Goal: Information Seeking & Learning: Learn about a topic

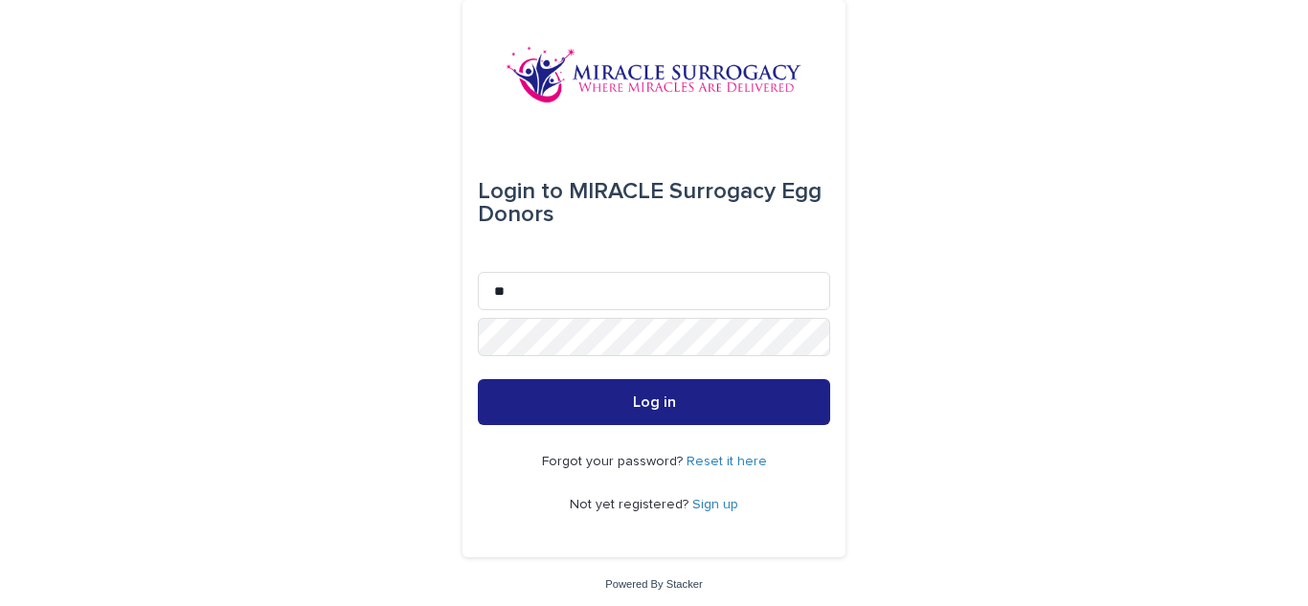
type input "**********"
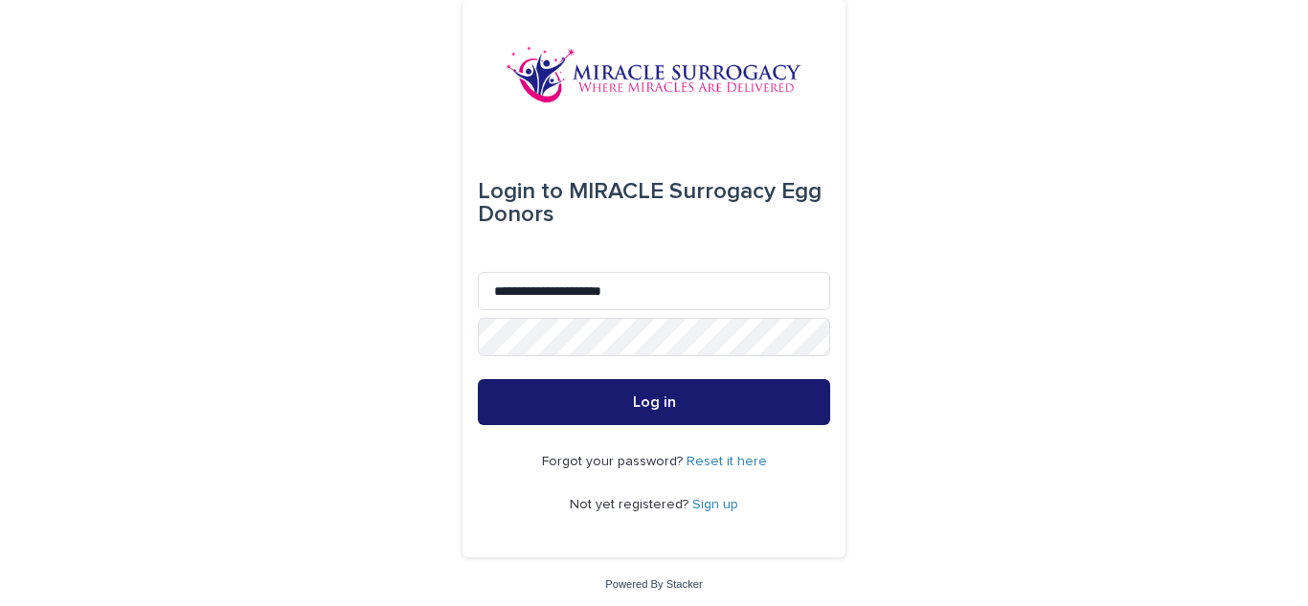
click at [557, 416] on button "Log in" at bounding box center [654, 402] width 352 height 46
click at [566, 392] on button "Log in" at bounding box center [654, 402] width 352 height 46
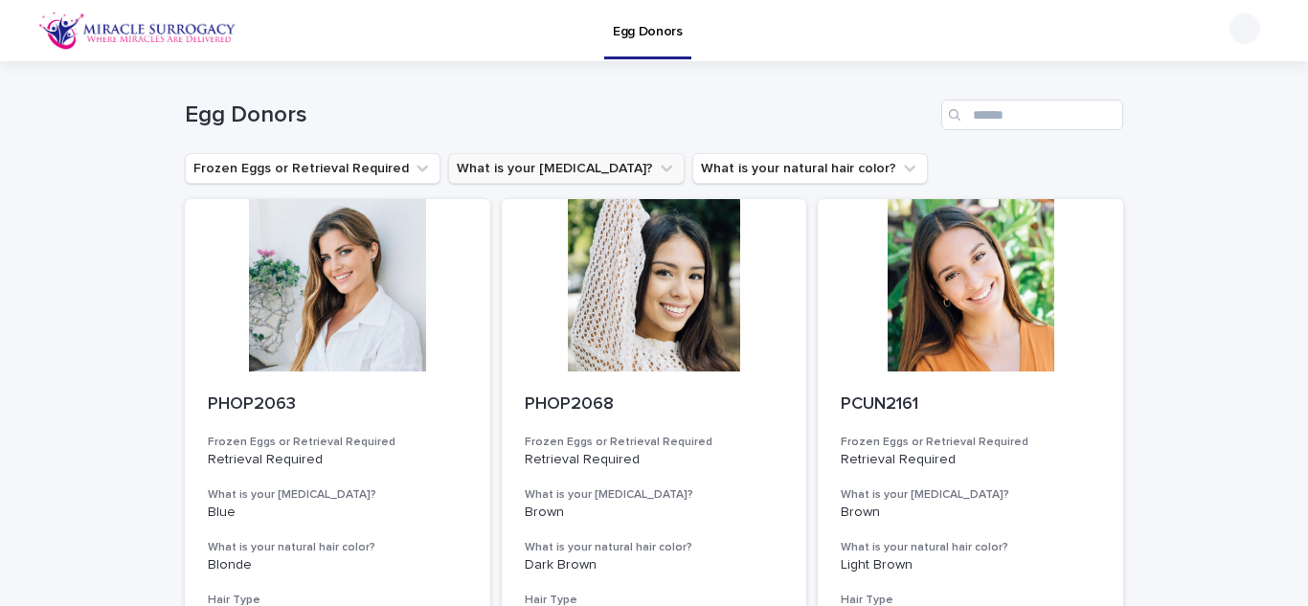
click at [661, 168] on icon "What is your eye color?" at bounding box center [666, 169] width 11 height 7
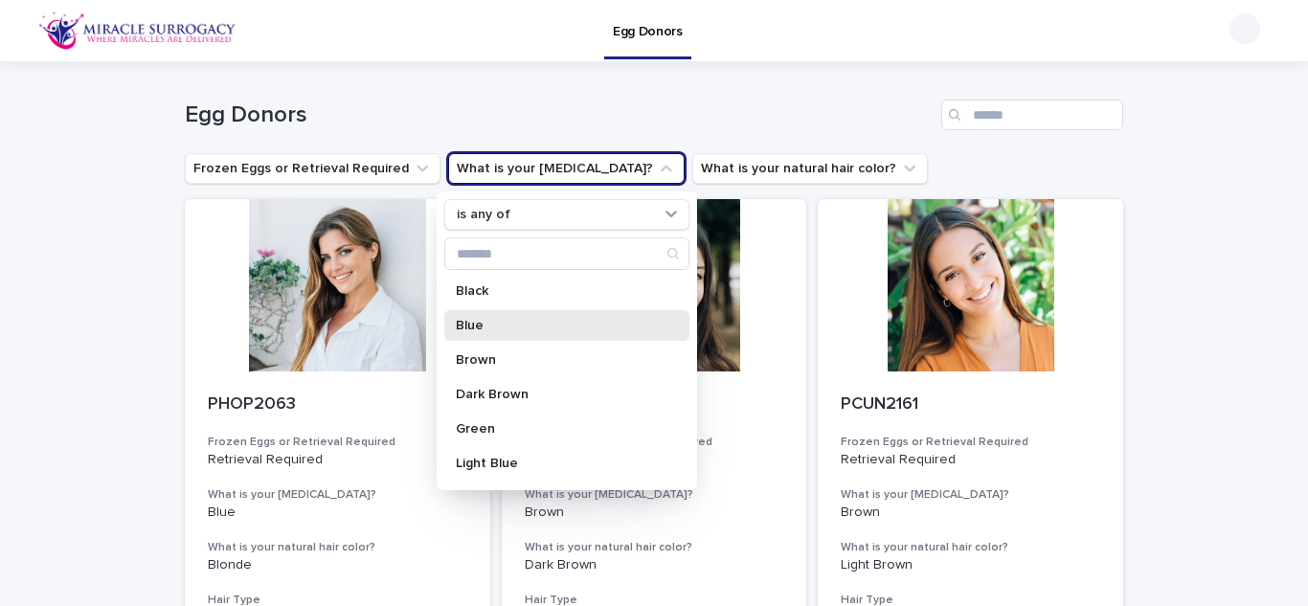
click at [511, 334] on div "Blue" at bounding box center [566, 325] width 245 height 31
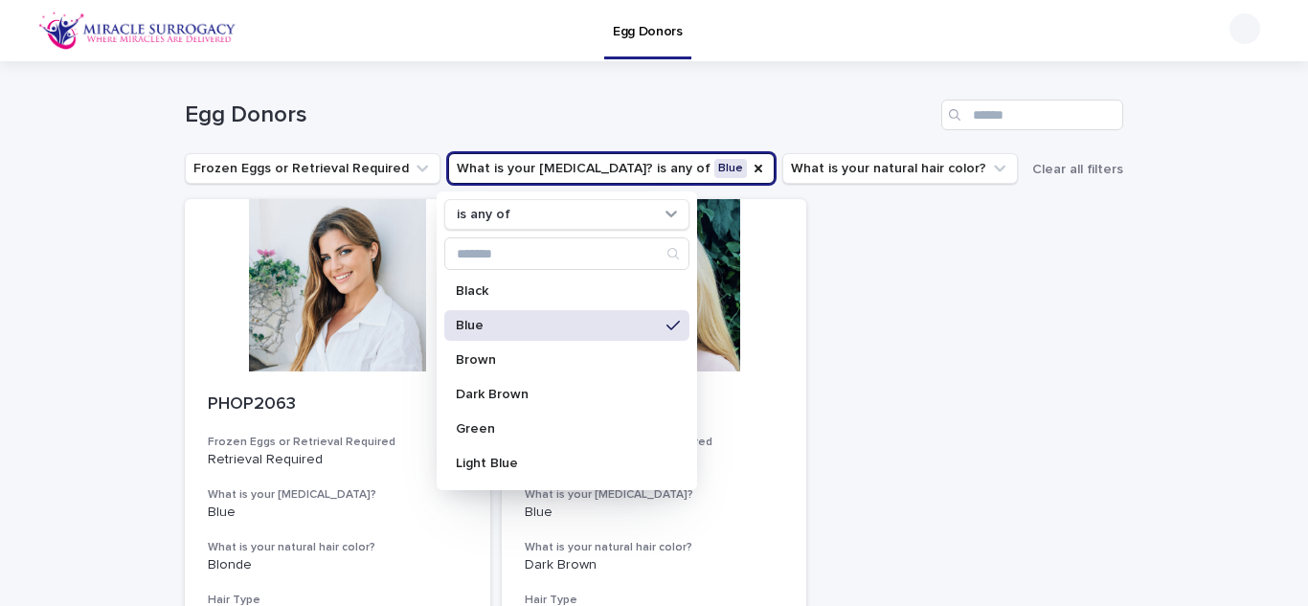
click at [1128, 366] on div "Loading... Saving… Loading... Saving… Egg Donors Frozen Eggs or Retrieval Requi…" at bounding box center [654, 505] width 1308 height 889
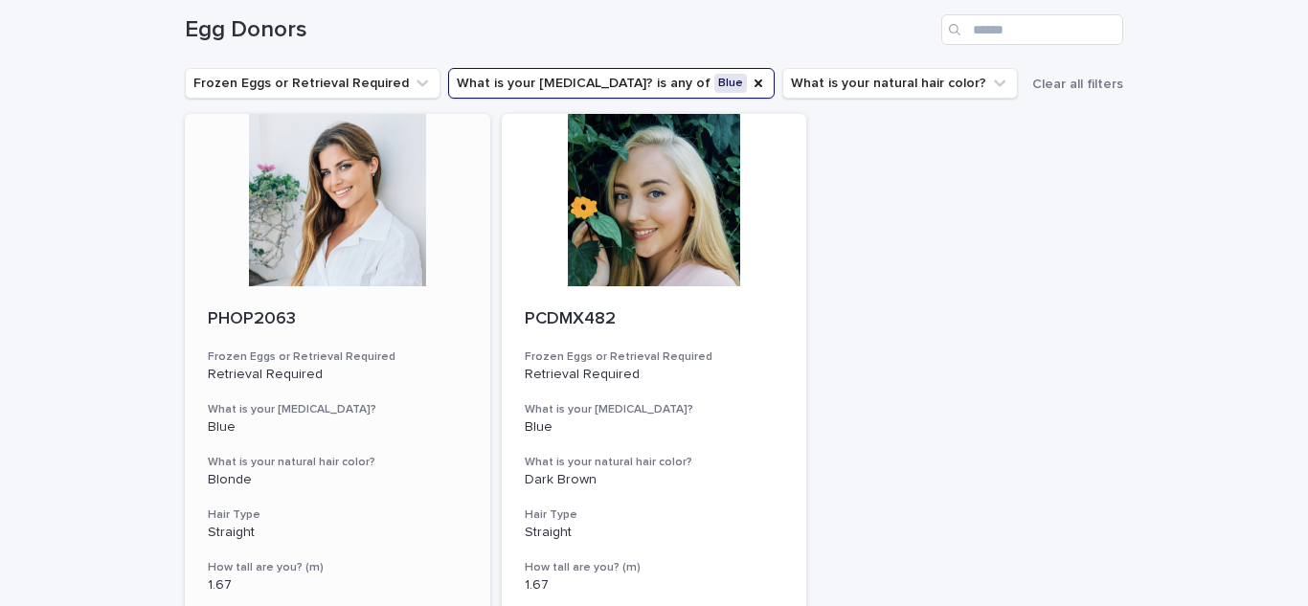
scroll to position [50, 0]
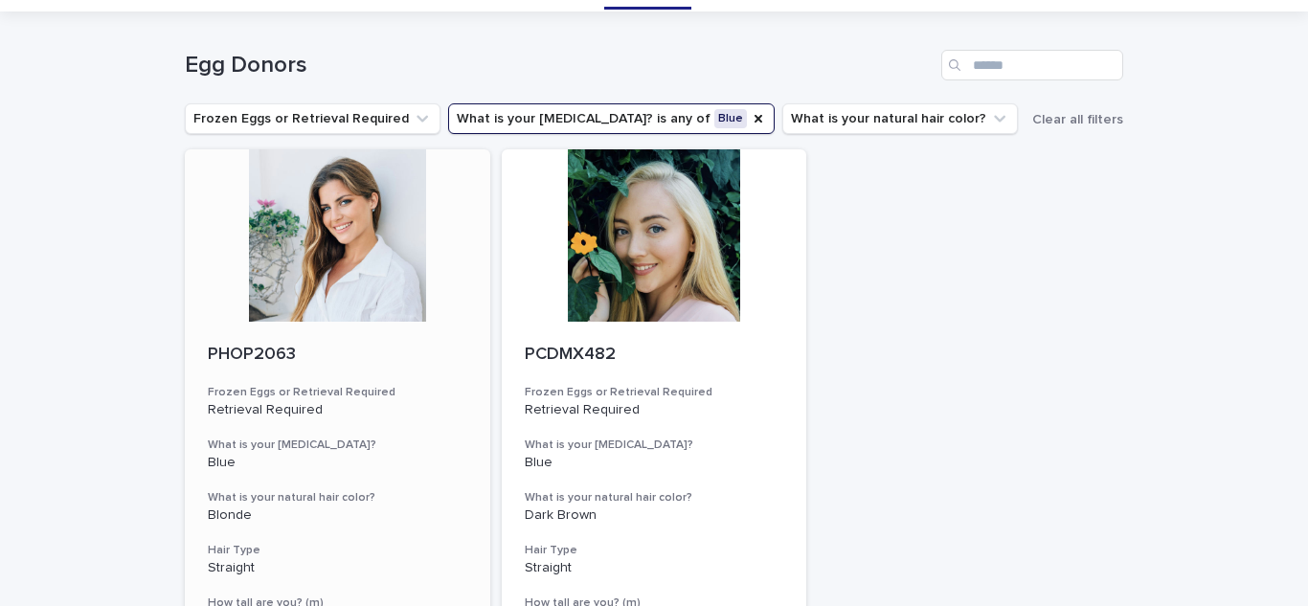
click at [388, 355] on p "PHOP2063" at bounding box center [337, 355] width 259 height 21
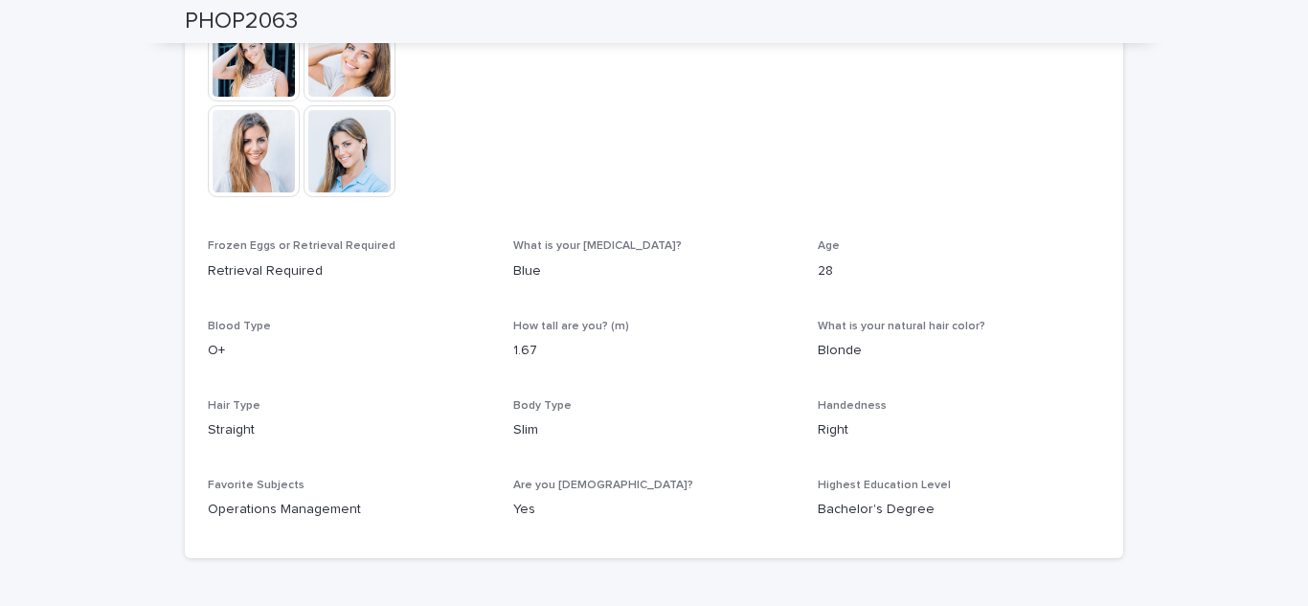
scroll to position [791, 0]
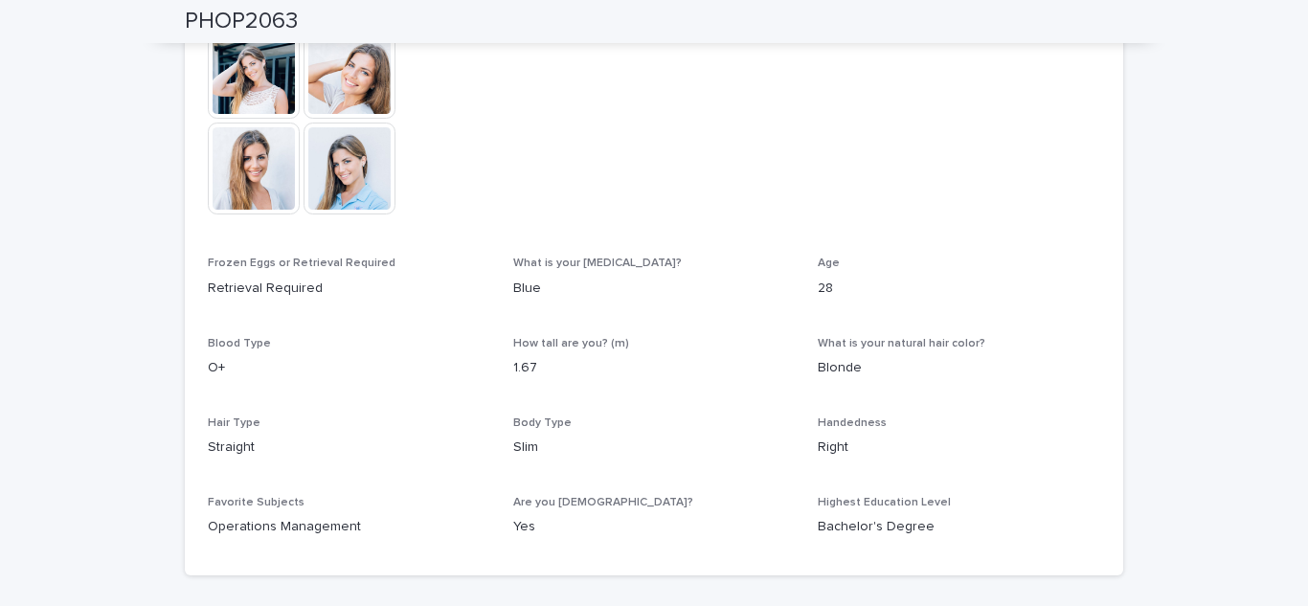
click at [338, 164] on img at bounding box center [350, 169] width 92 height 92
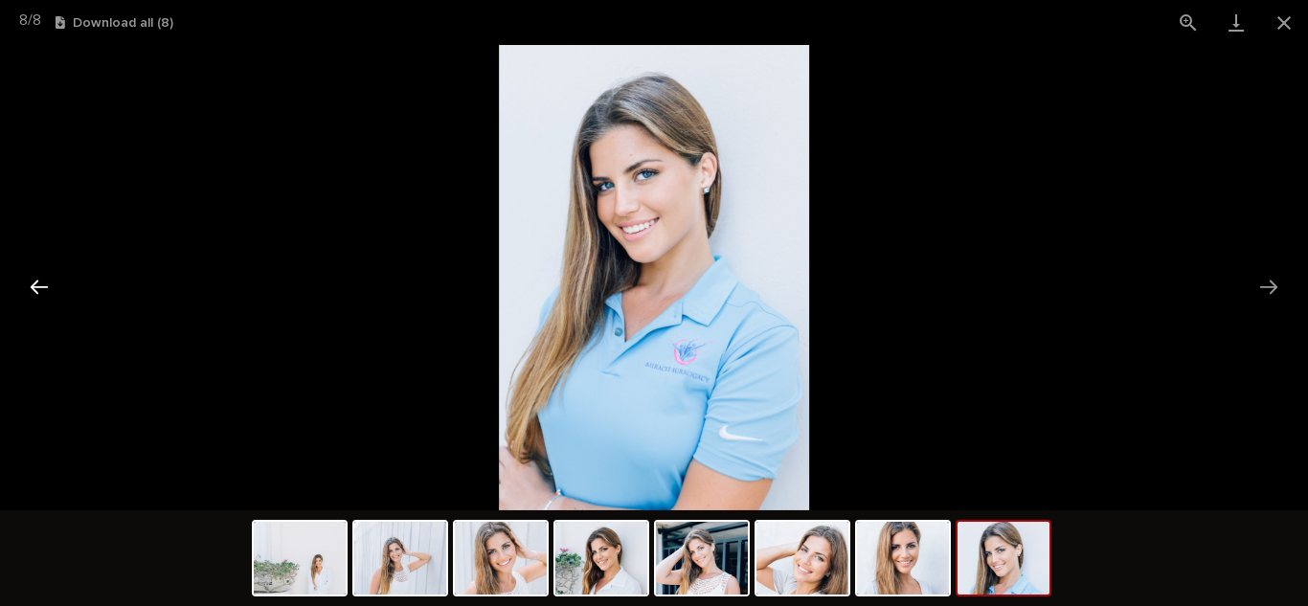
click at [45, 293] on button "Previous slide" at bounding box center [39, 286] width 40 height 37
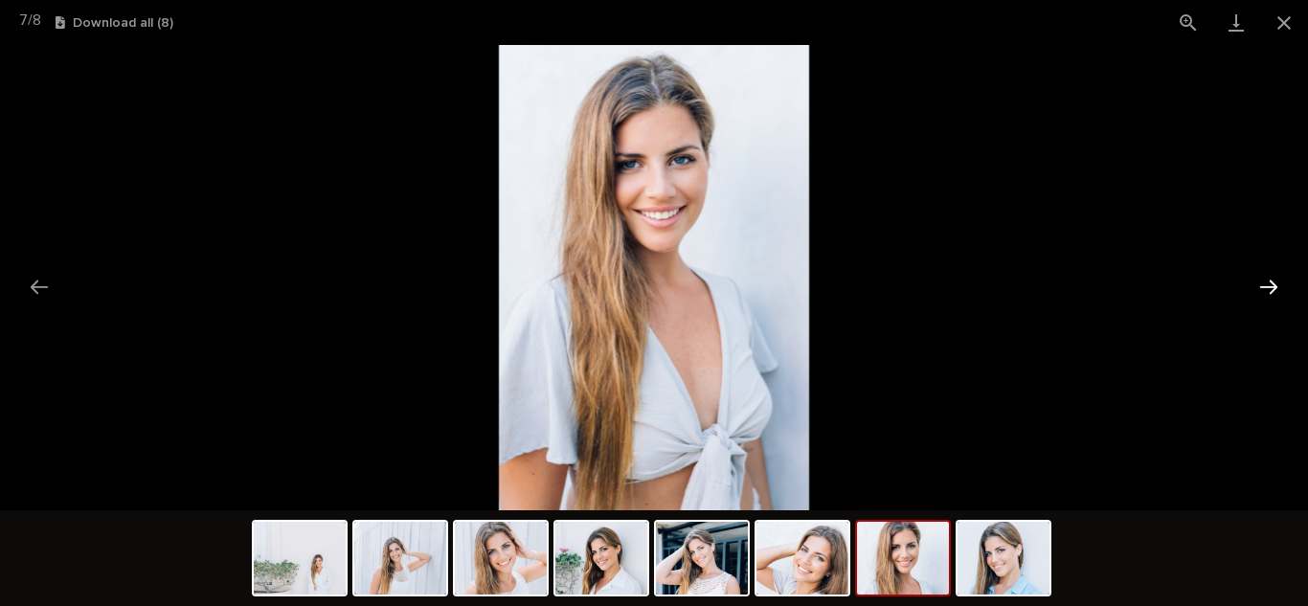
click at [1261, 289] on button "Next slide" at bounding box center [1269, 286] width 40 height 37
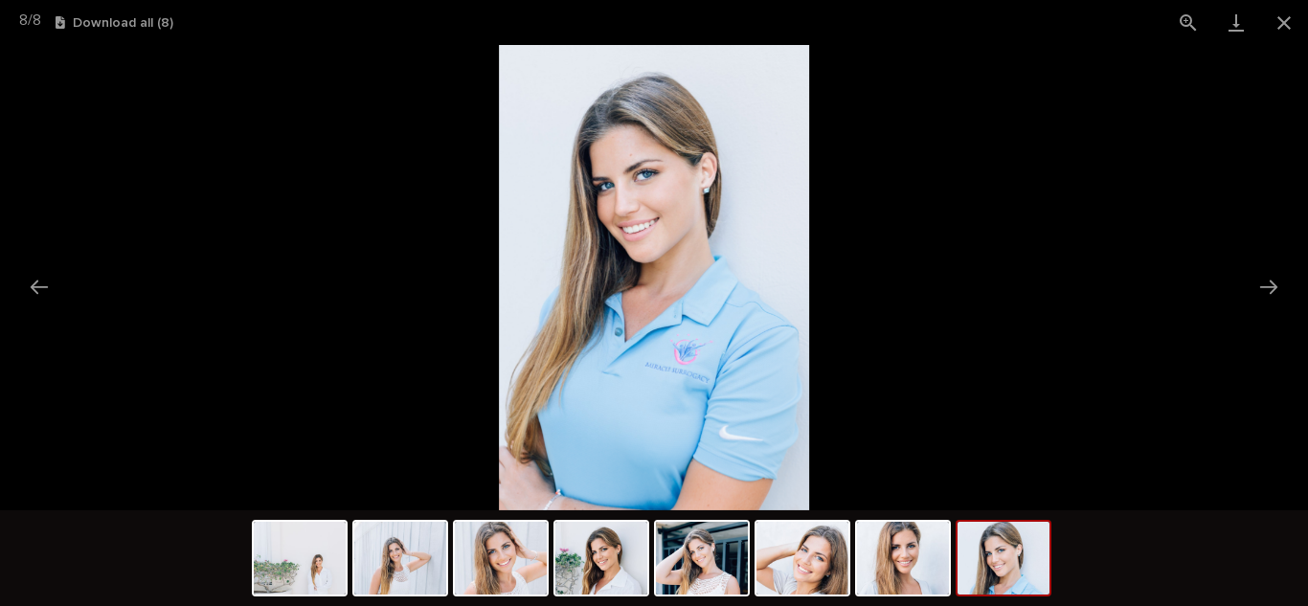
scroll to position [0, 0]
click at [659, 190] on img at bounding box center [654, 277] width 310 height 465
click at [24, 295] on button "Previous slide" at bounding box center [39, 286] width 40 height 37
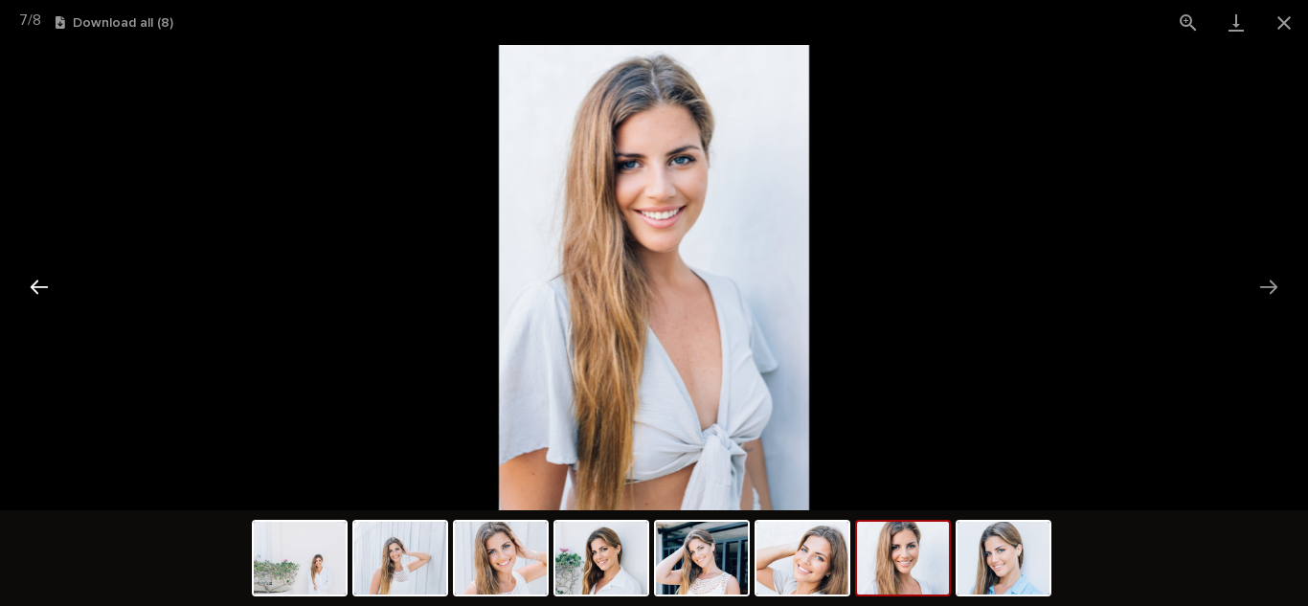
click at [24, 295] on button "Previous slide" at bounding box center [39, 286] width 40 height 37
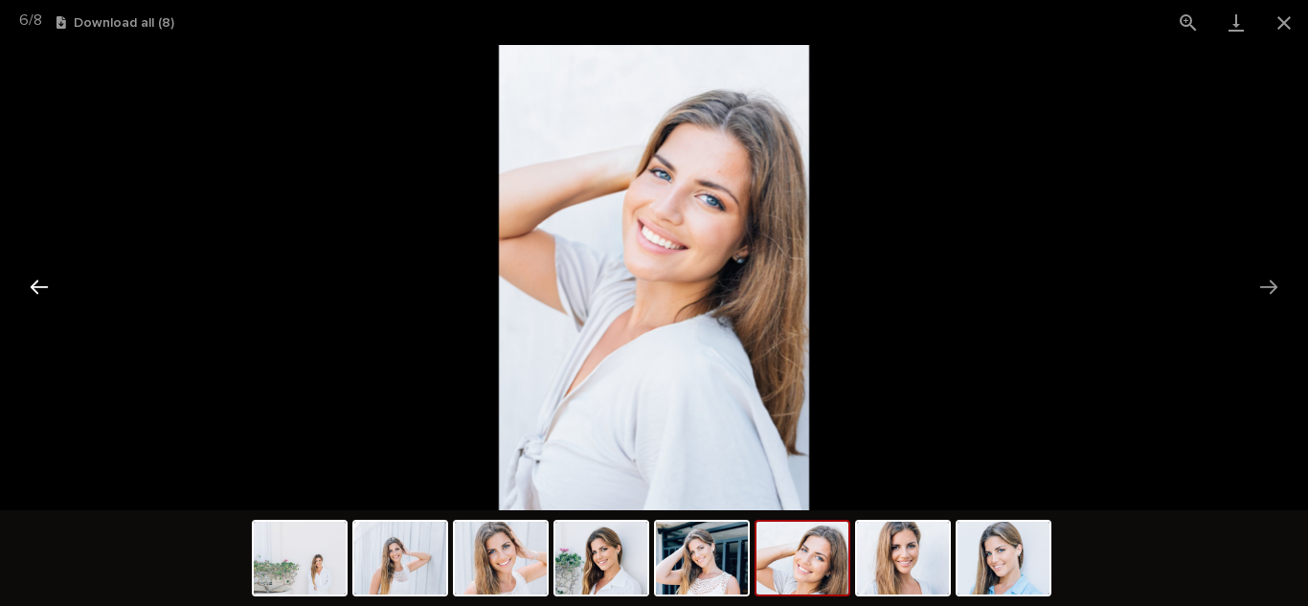
click at [24, 295] on button "Previous slide" at bounding box center [39, 286] width 40 height 37
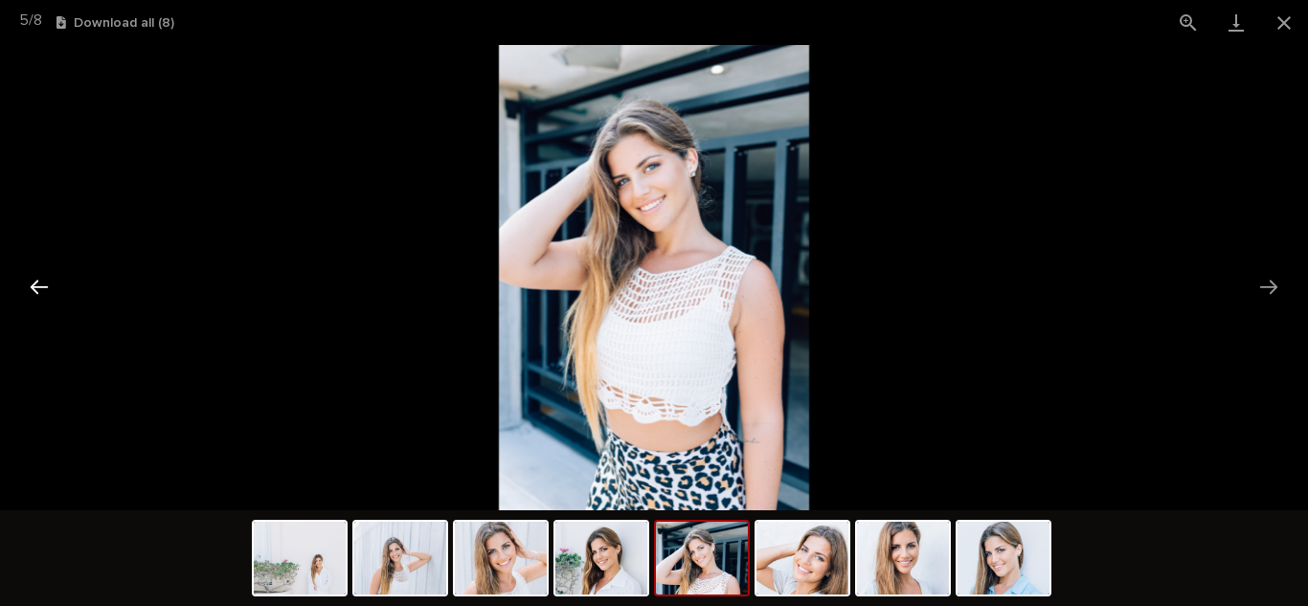
click at [24, 295] on button "Previous slide" at bounding box center [39, 286] width 40 height 37
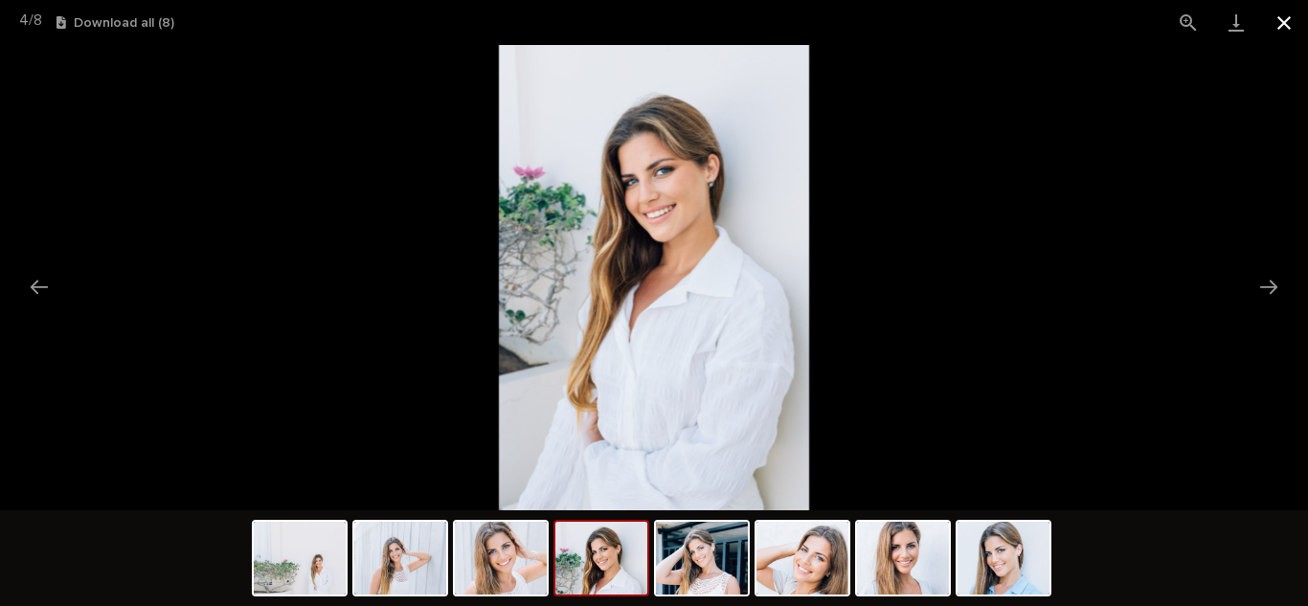
click at [1283, 12] on button "Close gallery" at bounding box center [1284, 22] width 48 height 45
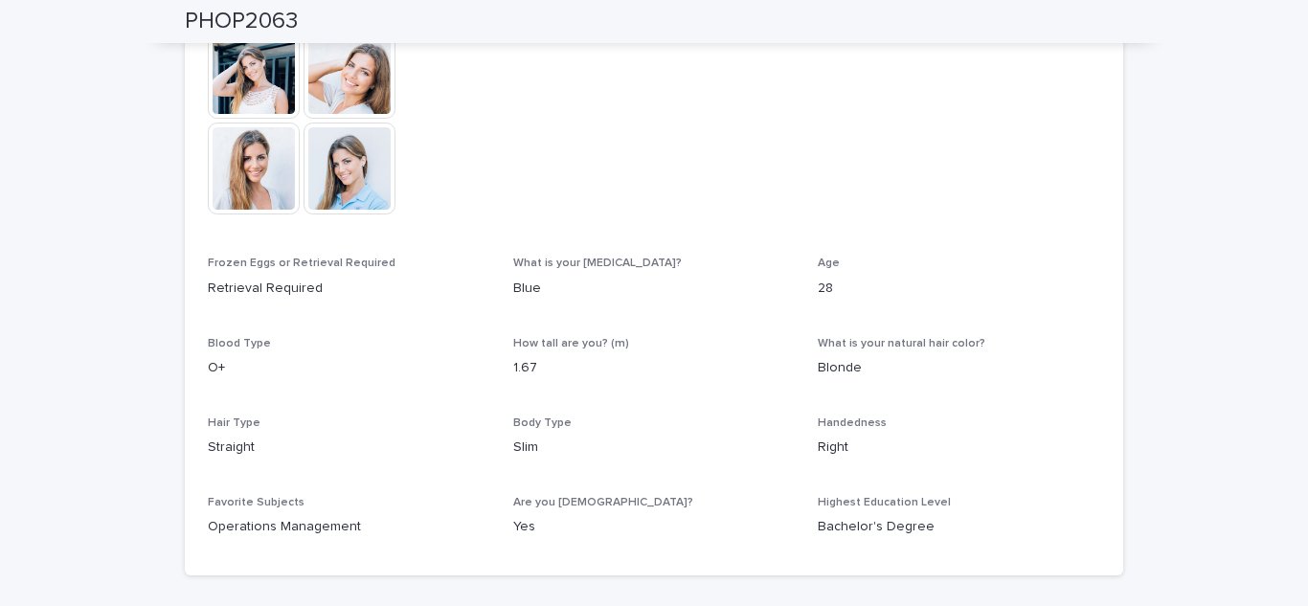
click at [1283, 12] on button "Close gallery" at bounding box center [1284, 22] width 48 height 45
drag, startPoint x: 1283, startPoint y: 12, endPoint x: 873, endPoint y: 348, distance: 529.4
click at [873, 348] on body "Egg Donors Loading... Saving… Loading... Saving… PHOP2063 PHOP2063 Sorry, there…" at bounding box center [654, 303] width 1308 height 606
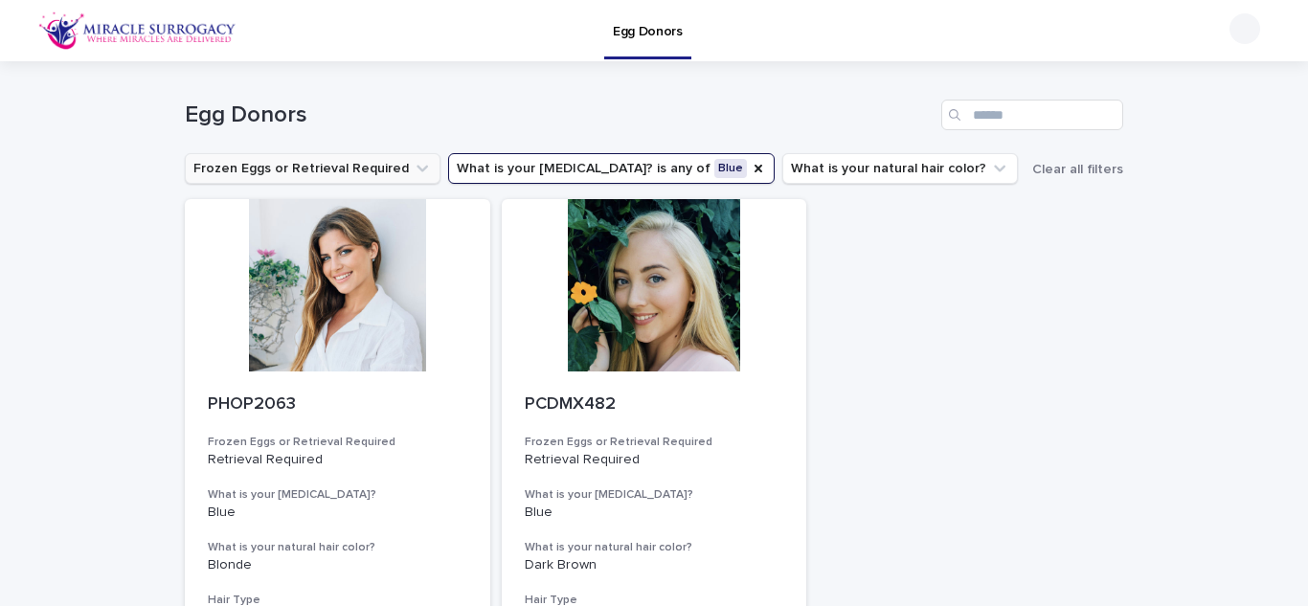
click at [350, 175] on button "Frozen Eggs or Retrieval Required" at bounding box center [313, 168] width 256 height 31
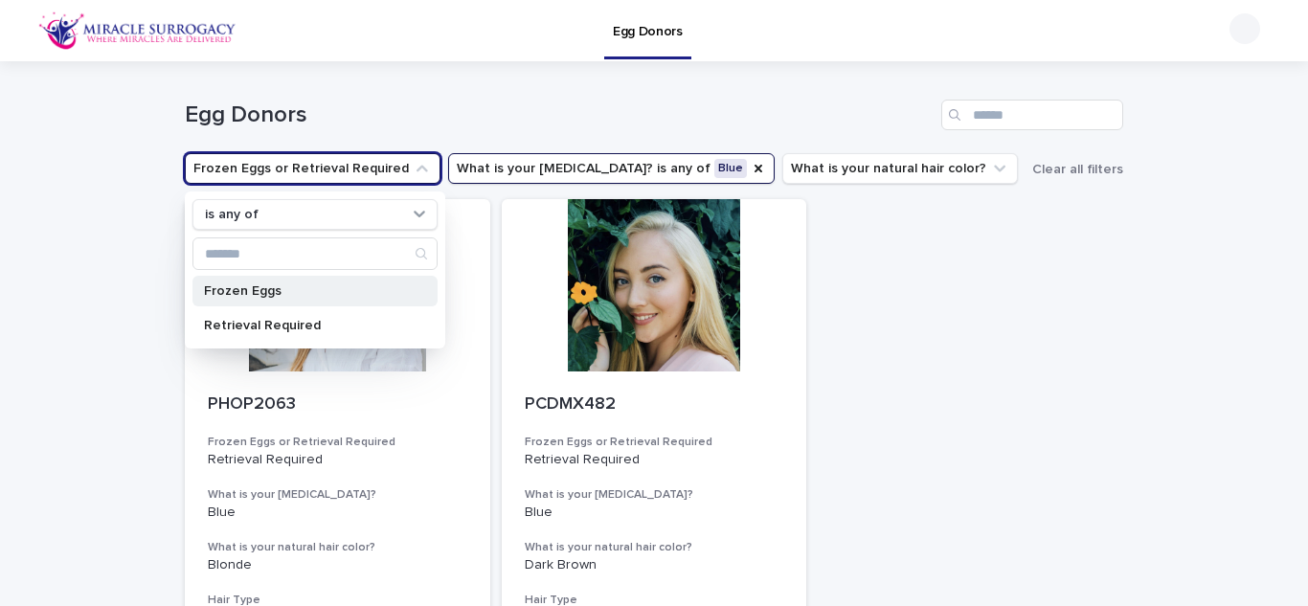
click at [298, 299] on div "Frozen Eggs" at bounding box center [314, 291] width 245 height 31
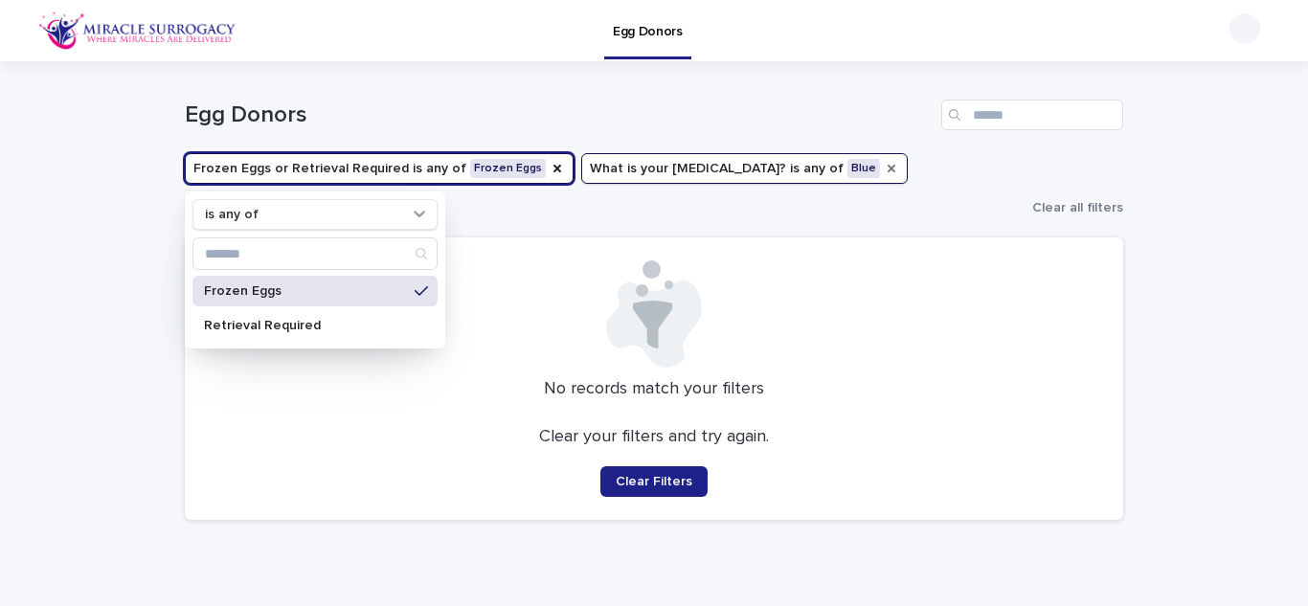
click at [888, 168] on icon "What is your eye color?" at bounding box center [892, 169] width 8 height 8
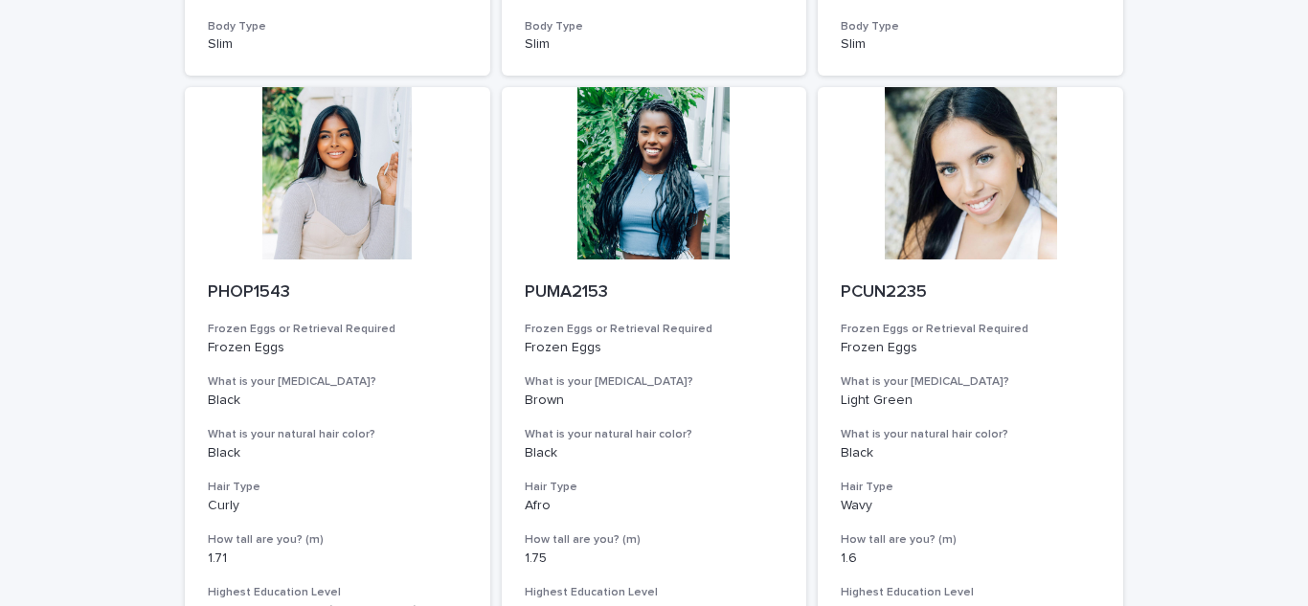
scroll to position [2256, 0]
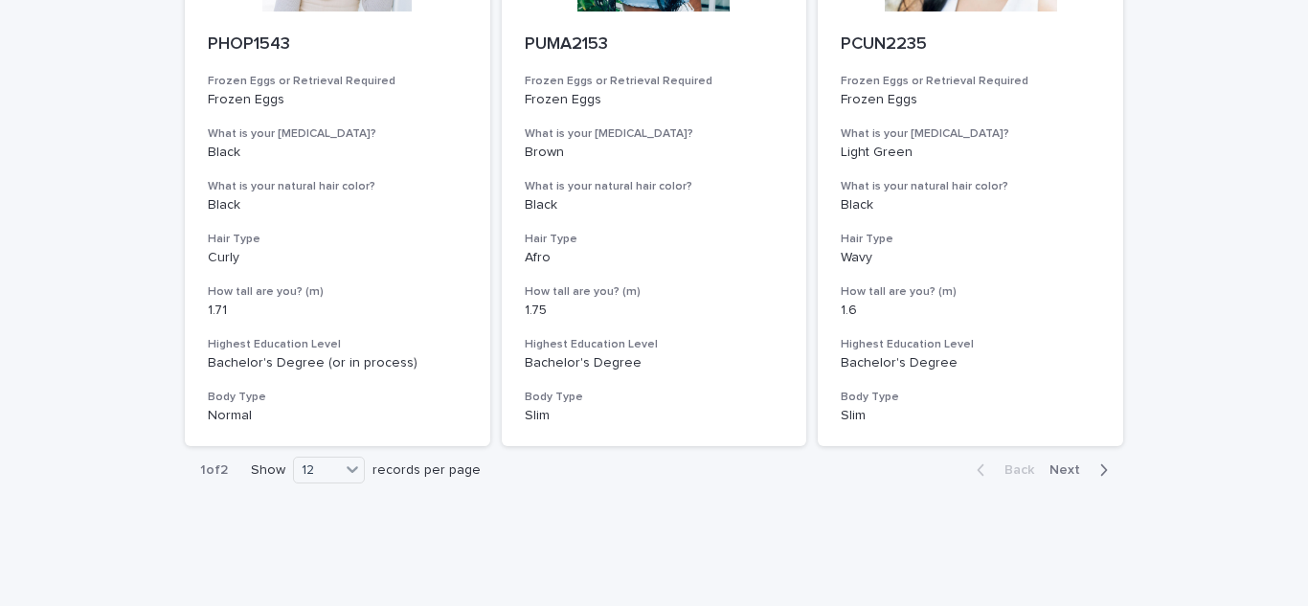
click at [1091, 461] on div "button" at bounding box center [1099, 469] width 16 height 17
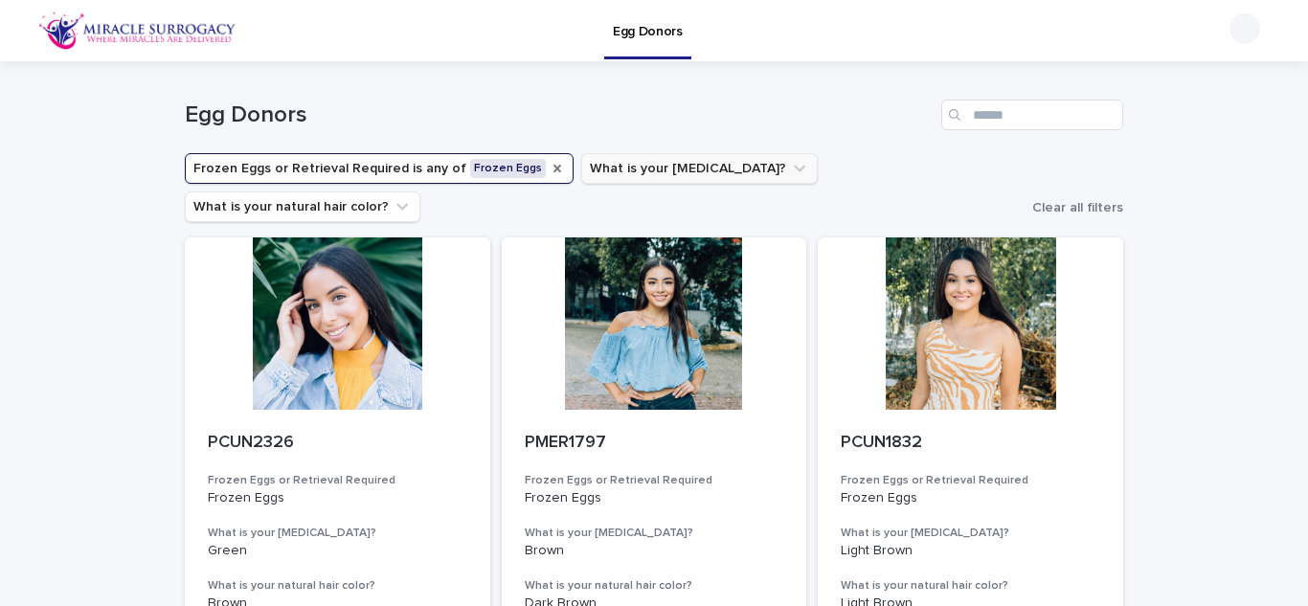
click at [550, 166] on icon "Frozen Eggs or Retrieval Required" at bounding box center [557, 168] width 15 height 15
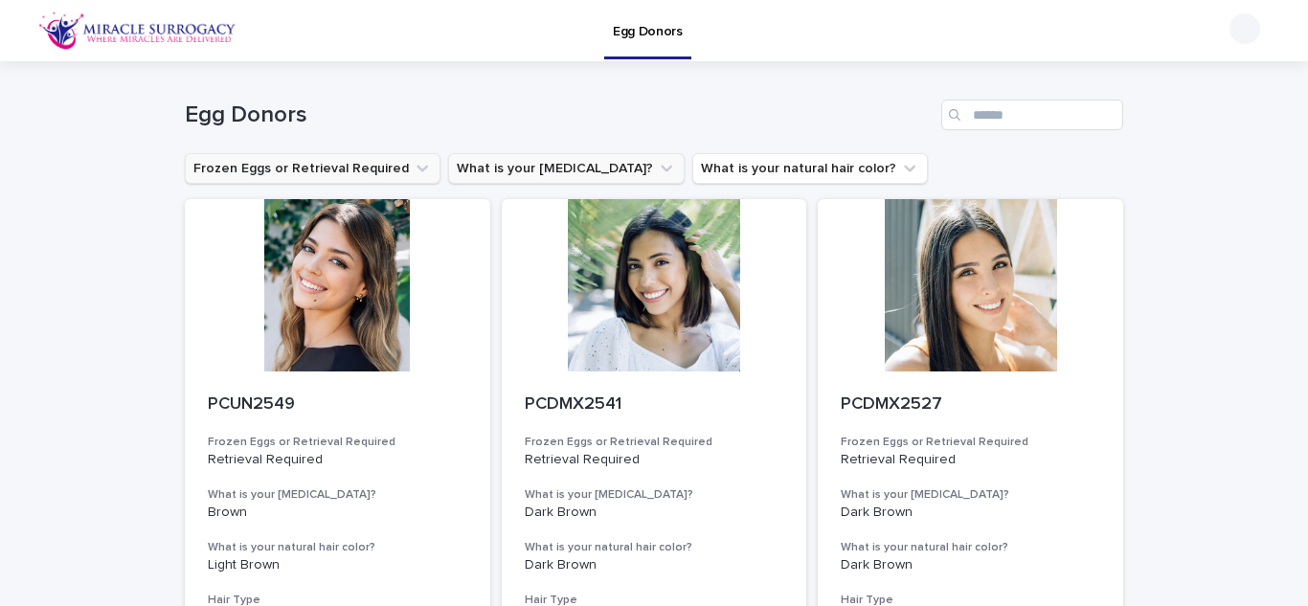
click at [387, 164] on button "Frozen Eggs or Retrieval Required" at bounding box center [313, 168] width 256 height 31
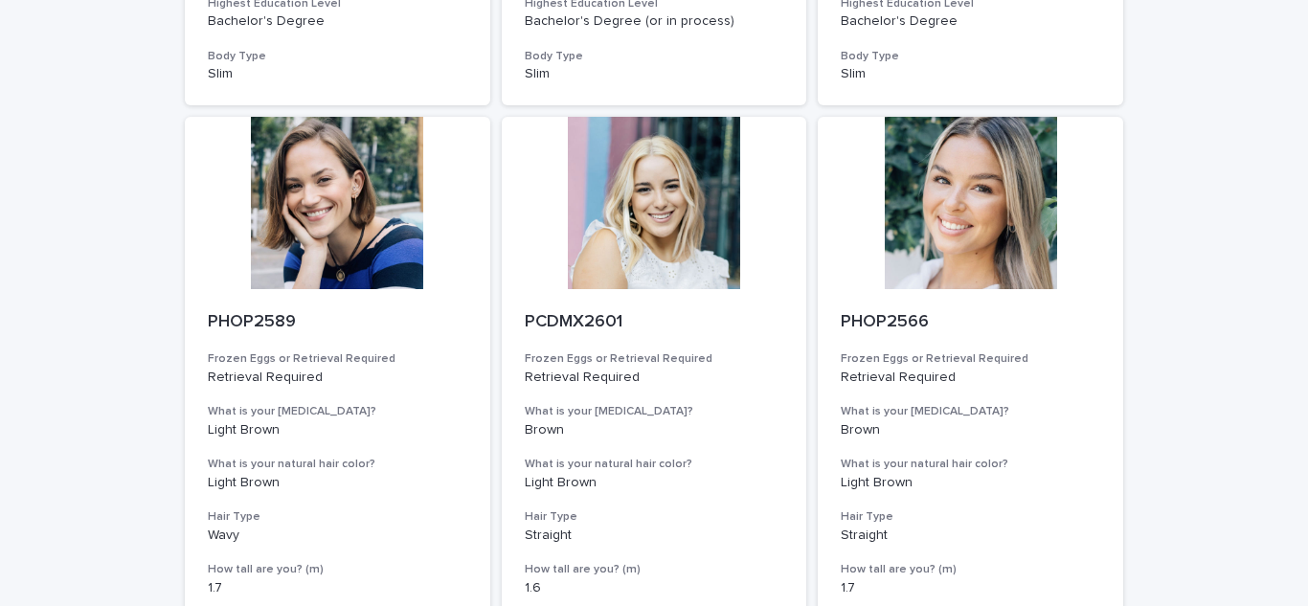
scroll to position [1941, 0]
click at [569, 315] on p "PCDMX2601" at bounding box center [654, 321] width 259 height 21
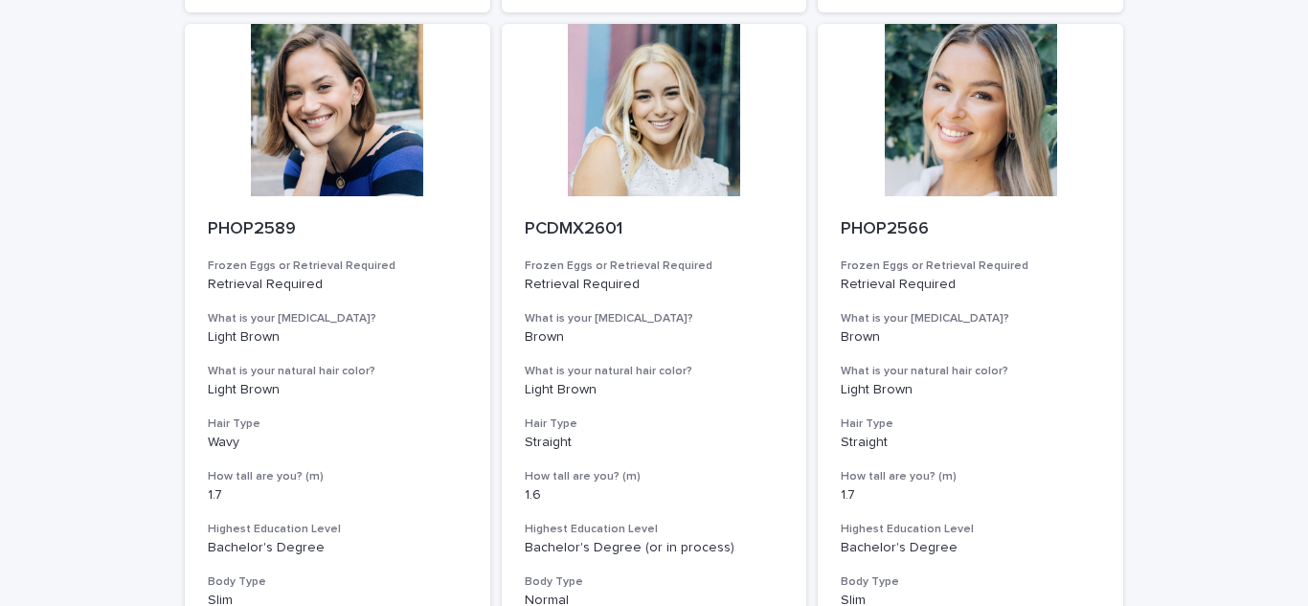
scroll to position [2256, 0]
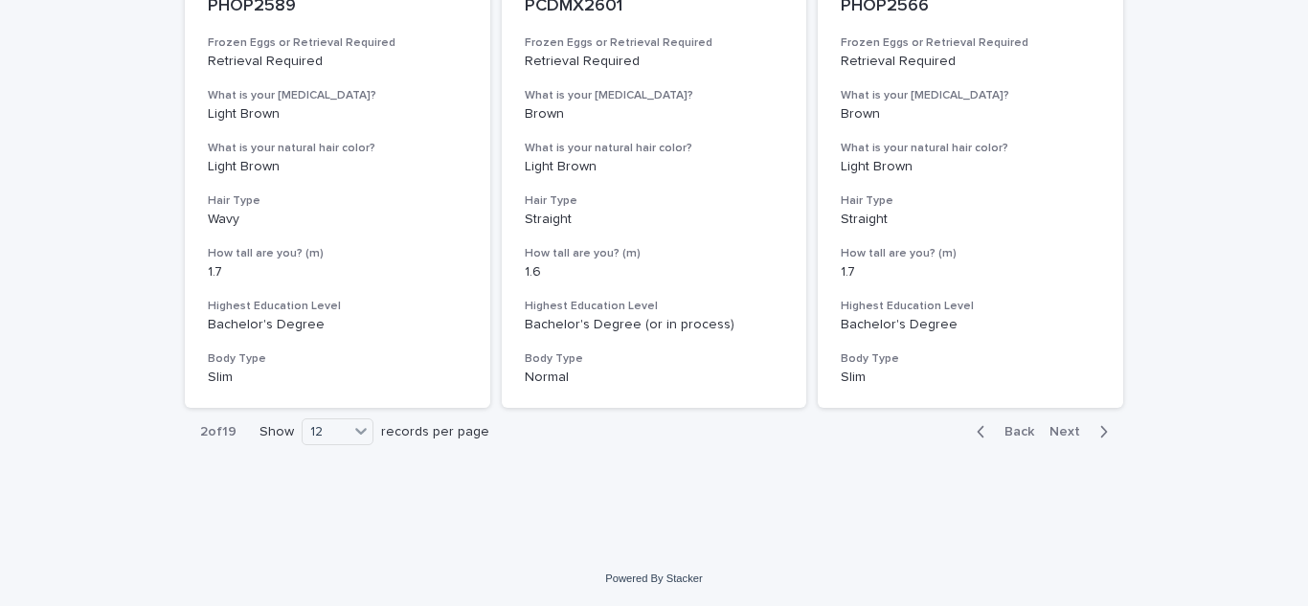
click at [882, 439] on div "2 of 19 Show 12 records per page Back Next" at bounding box center [654, 432] width 938 height 48
click at [1075, 432] on span "Next" at bounding box center [1070, 431] width 42 height 13
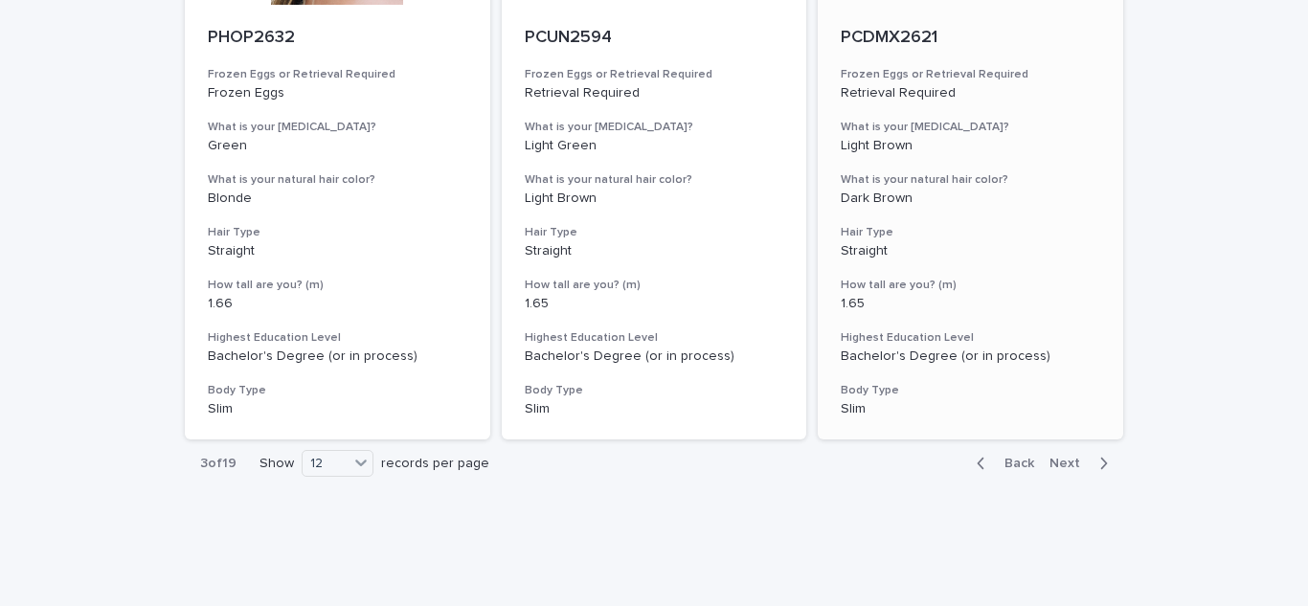
scroll to position [2256, 0]
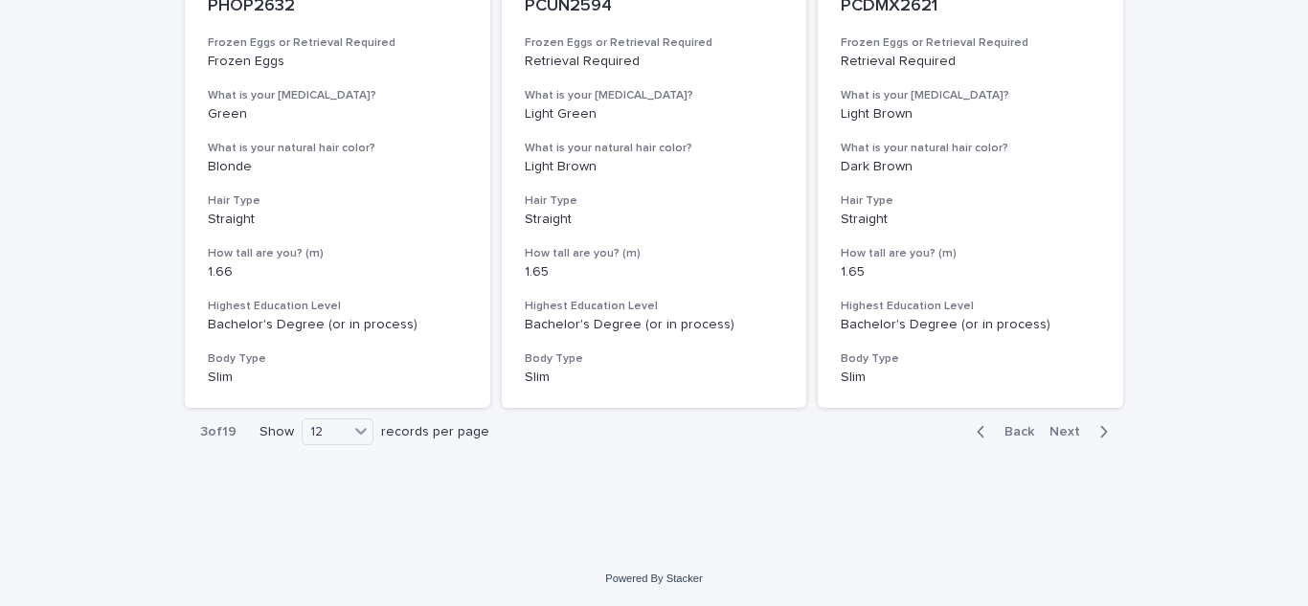
click at [1064, 436] on span "Next" at bounding box center [1070, 431] width 42 height 13
click at [1057, 433] on span "Next" at bounding box center [1070, 431] width 42 height 13
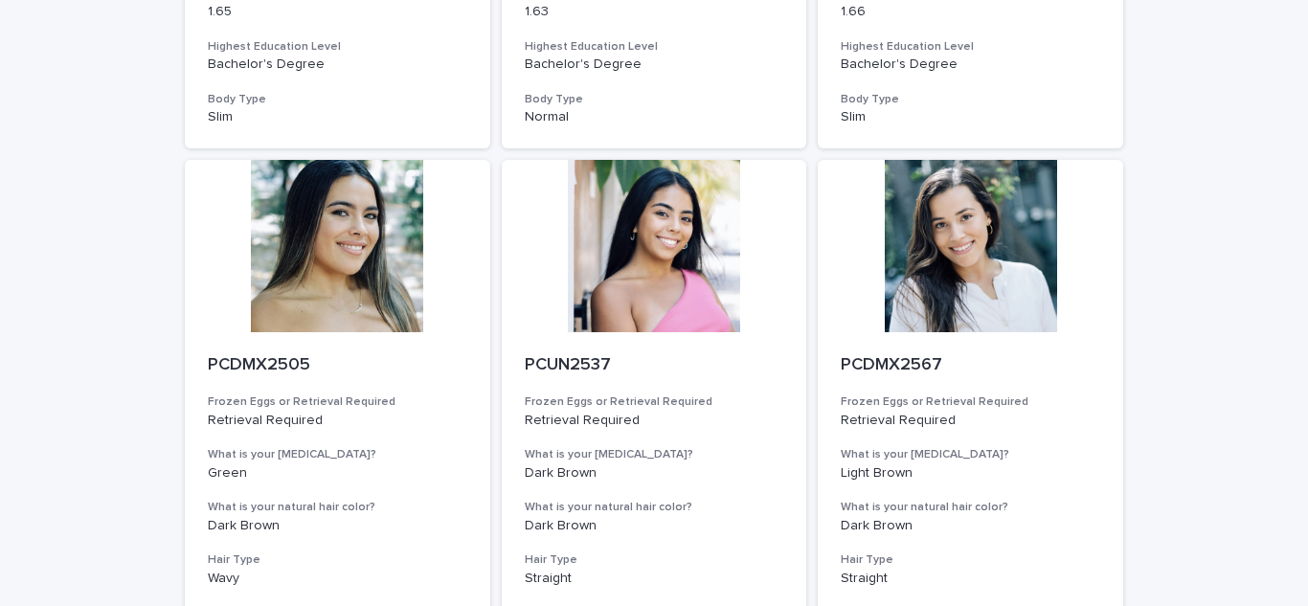
scroll to position [1898, 0]
click at [1057, 449] on h3 "What is your eye color?" at bounding box center [970, 453] width 259 height 15
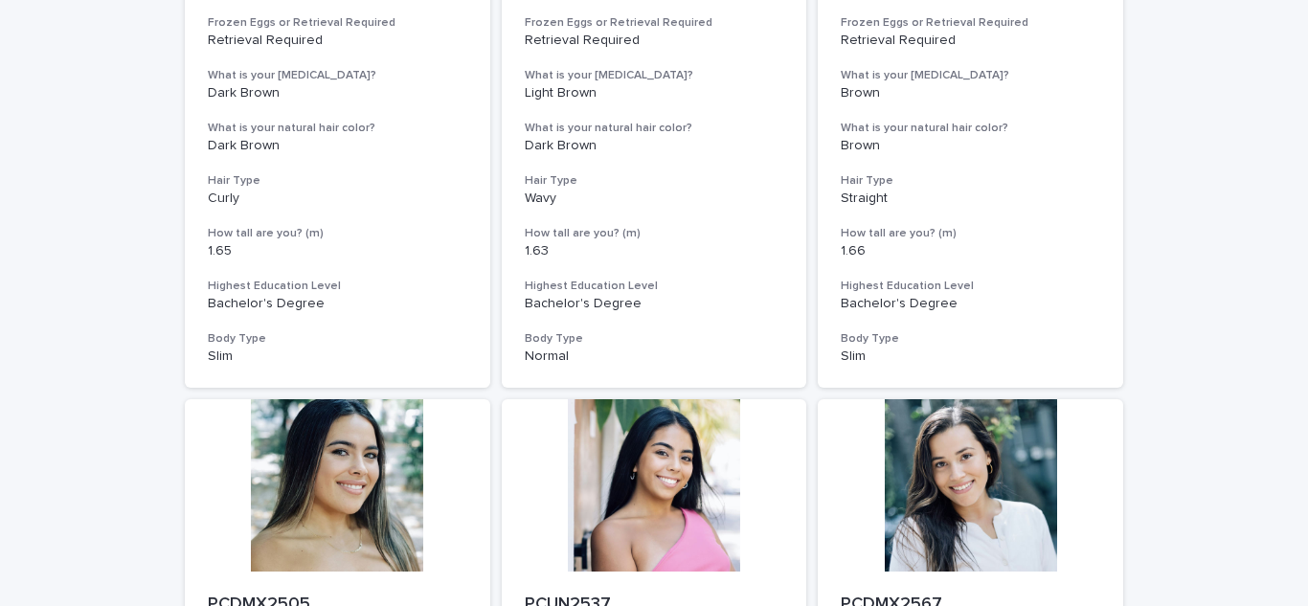
scroll to position [2256, 0]
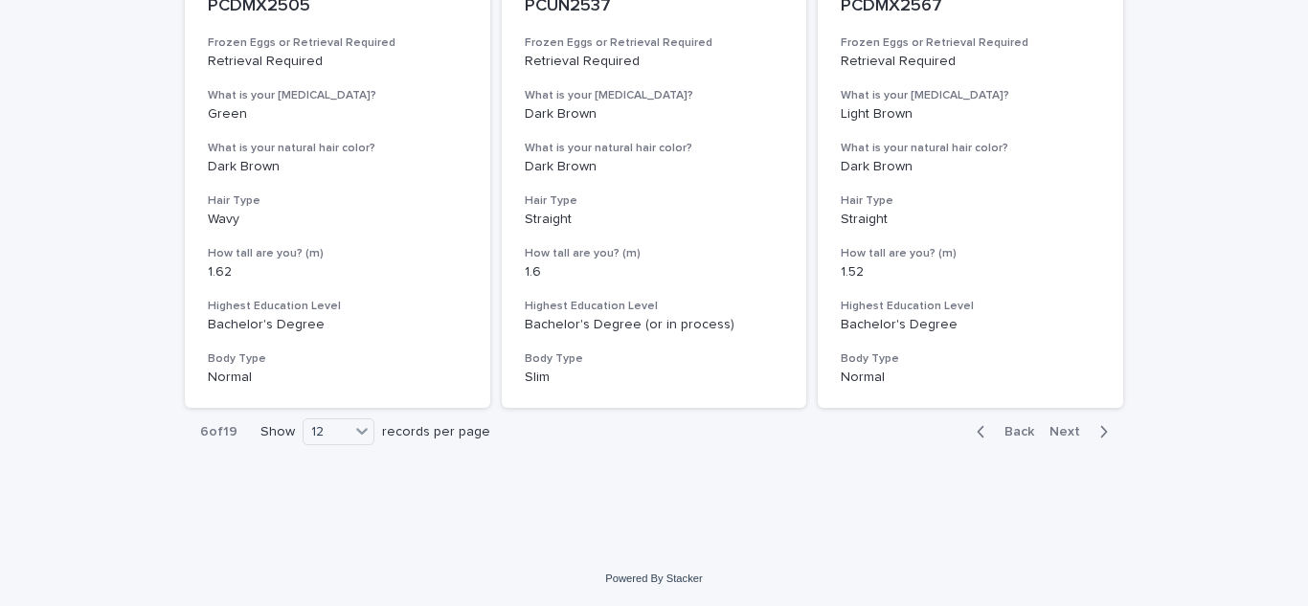
click at [1057, 431] on span "Next" at bounding box center [1070, 431] width 42 height 13
click at [1049, 430] on span "Next" at bounding box center [1070, 431] width 42 height 13
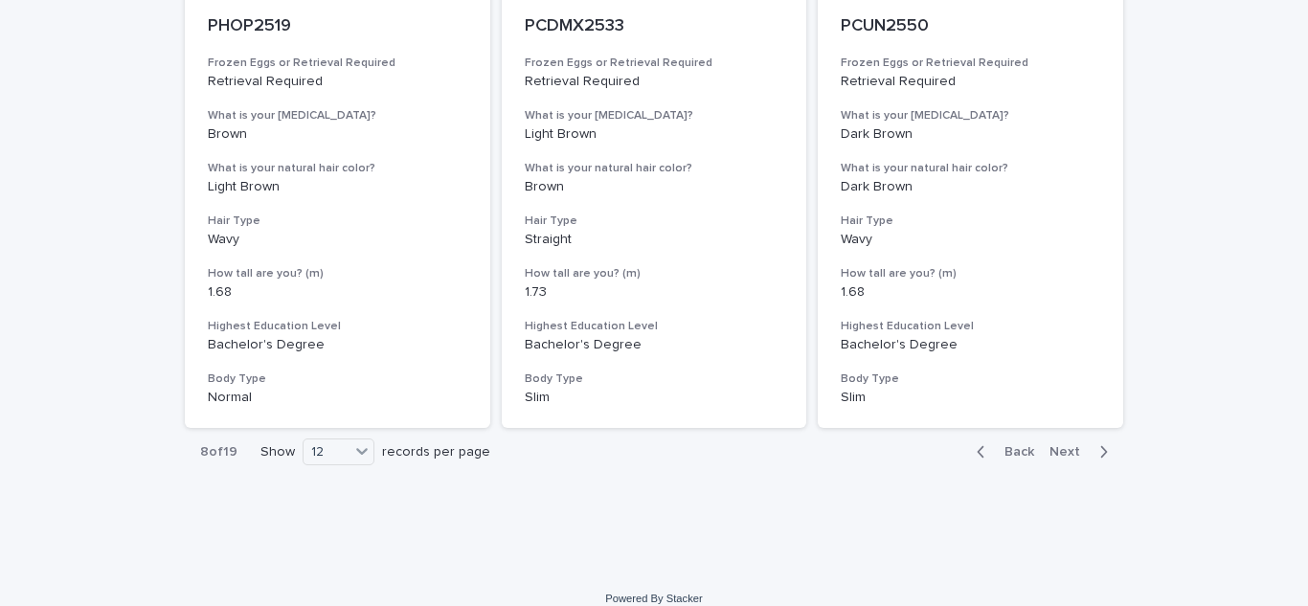
scroll to position [2239, 0]
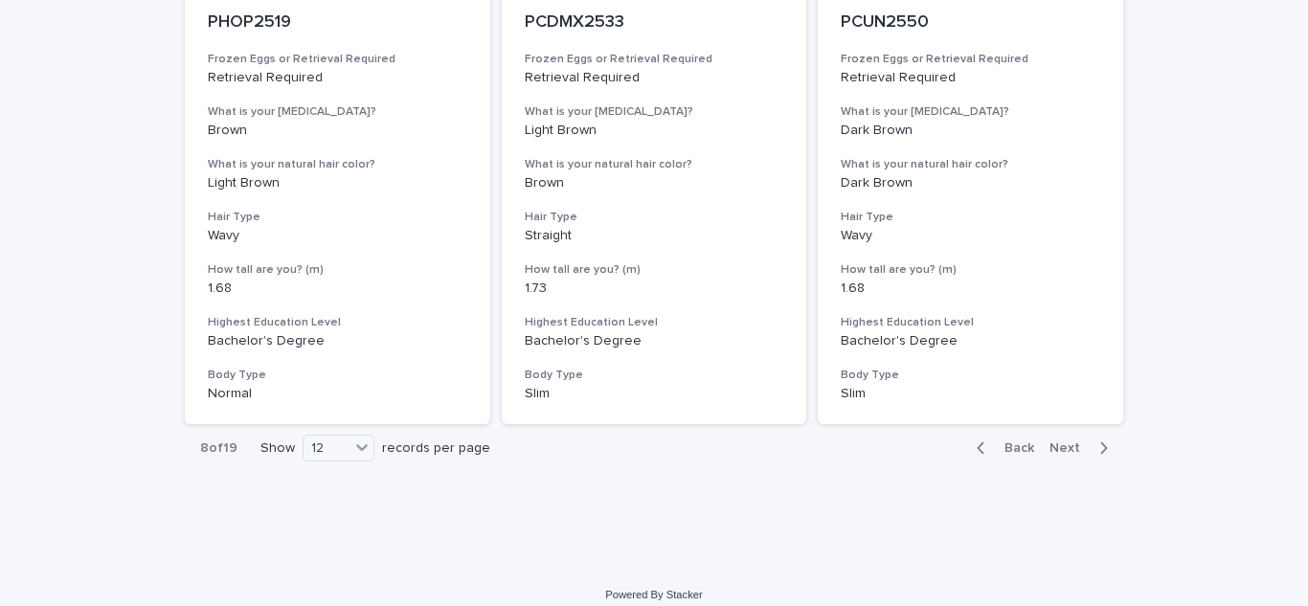
click at [1065, 449] on span "Next" at bounding box center [1070, 447] width 42 height 13
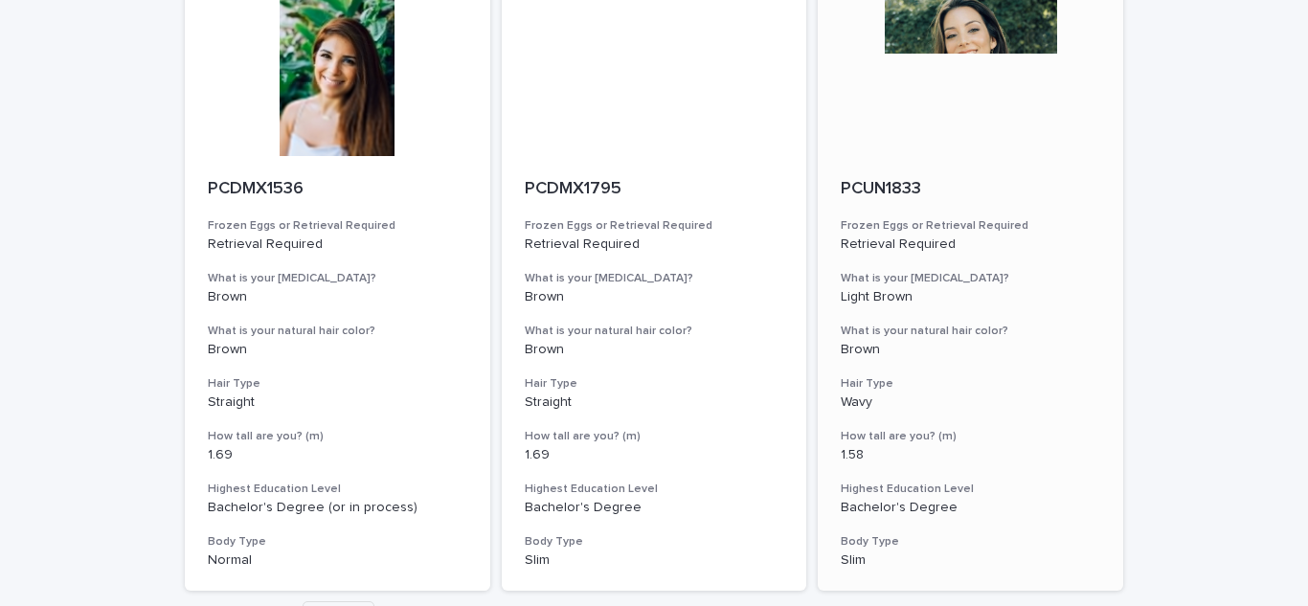
scroll to position [2256, 0]
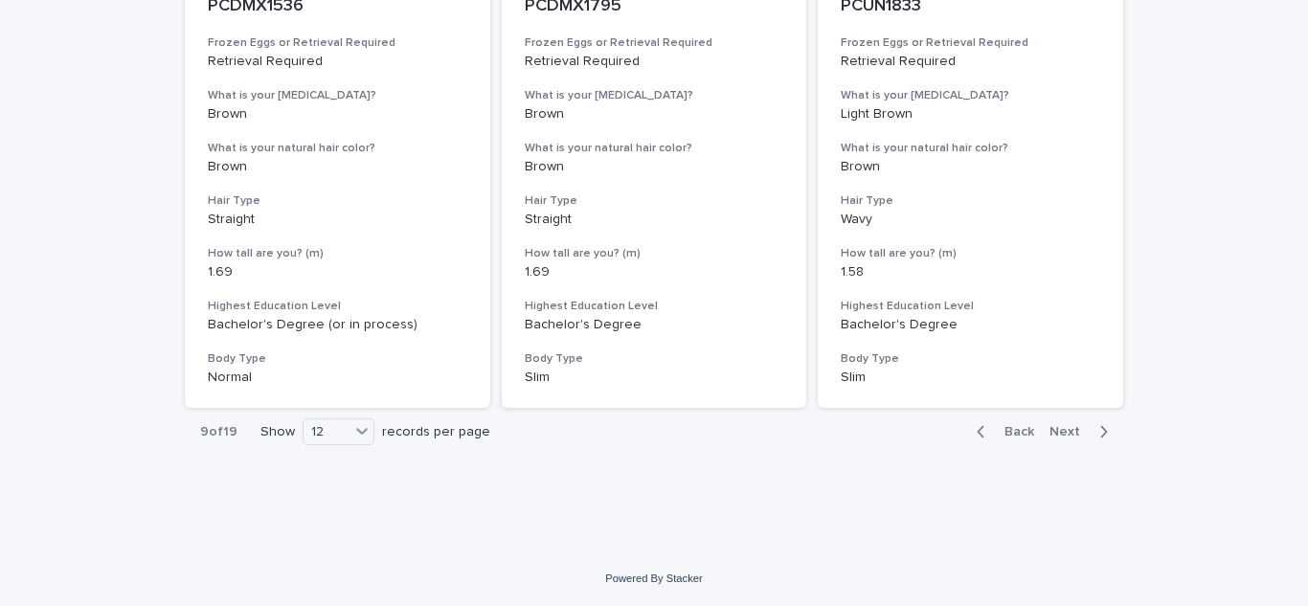
click at [1050, 436] on span "Next" at bounding box center [1070, 431] width 42 height 13
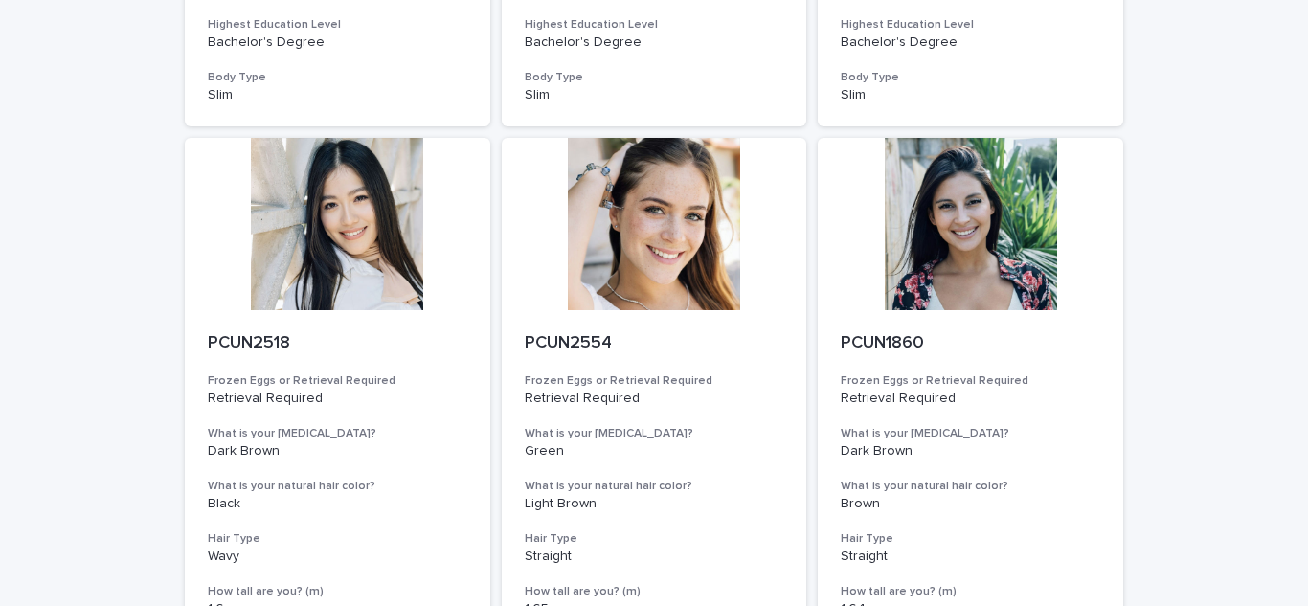
scroll to position [1298, 0]
click at [645, 232] on div at bounding box center [654, 225] width 305 height 172
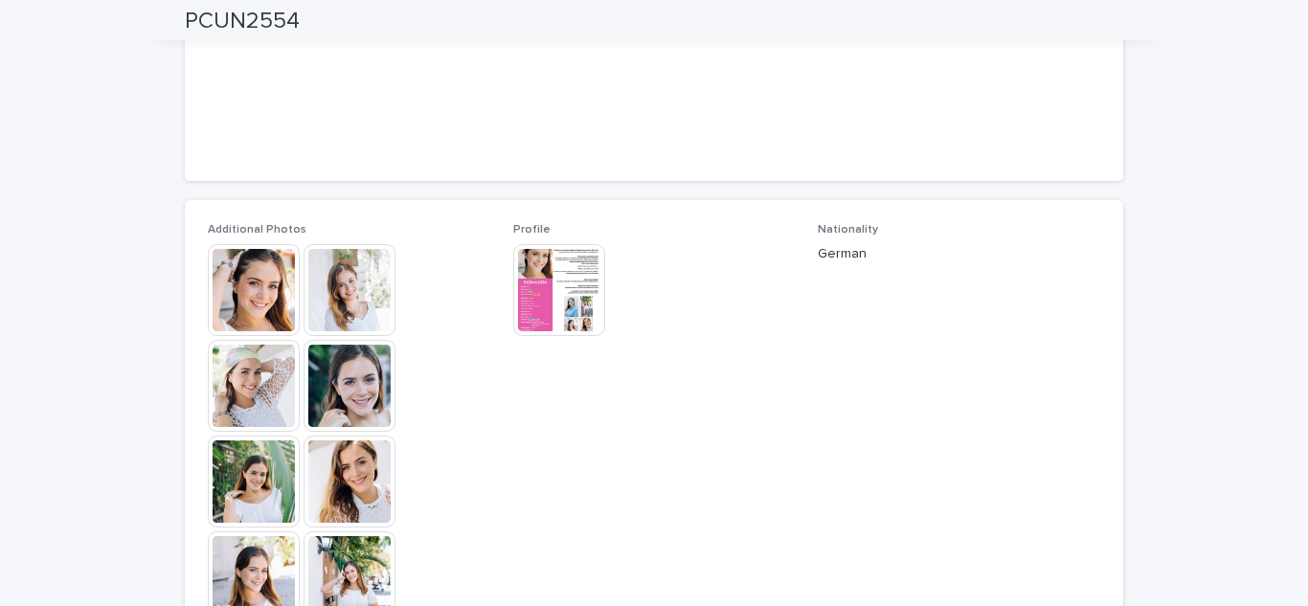
scroll to position [415, 0]
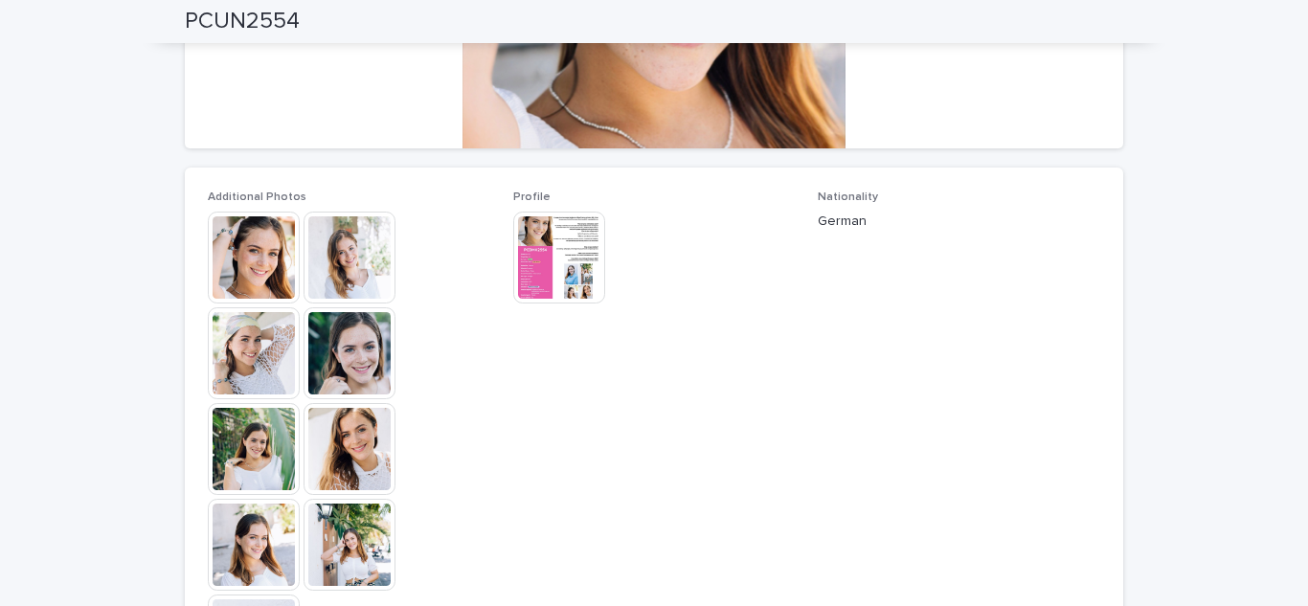
click at [250, 244] on img at bounding box center [254, 258] width 92 height 92
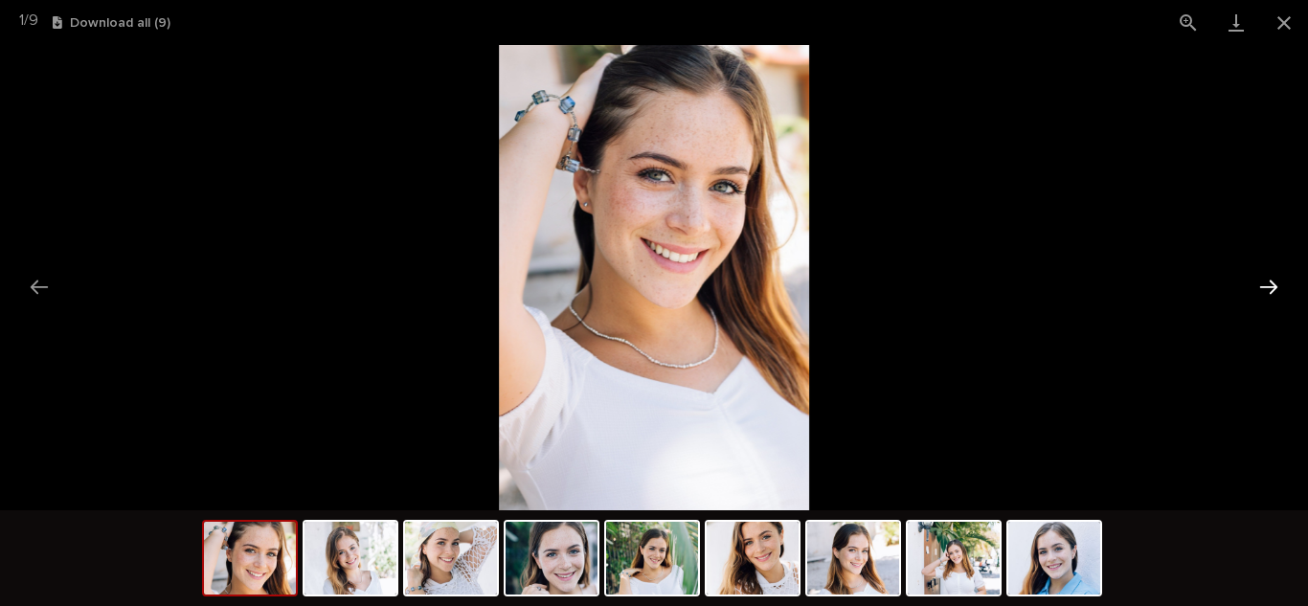
click at [1264, 284] on button "Next slide" at bounding box center [1269, 286] width 40 height 37
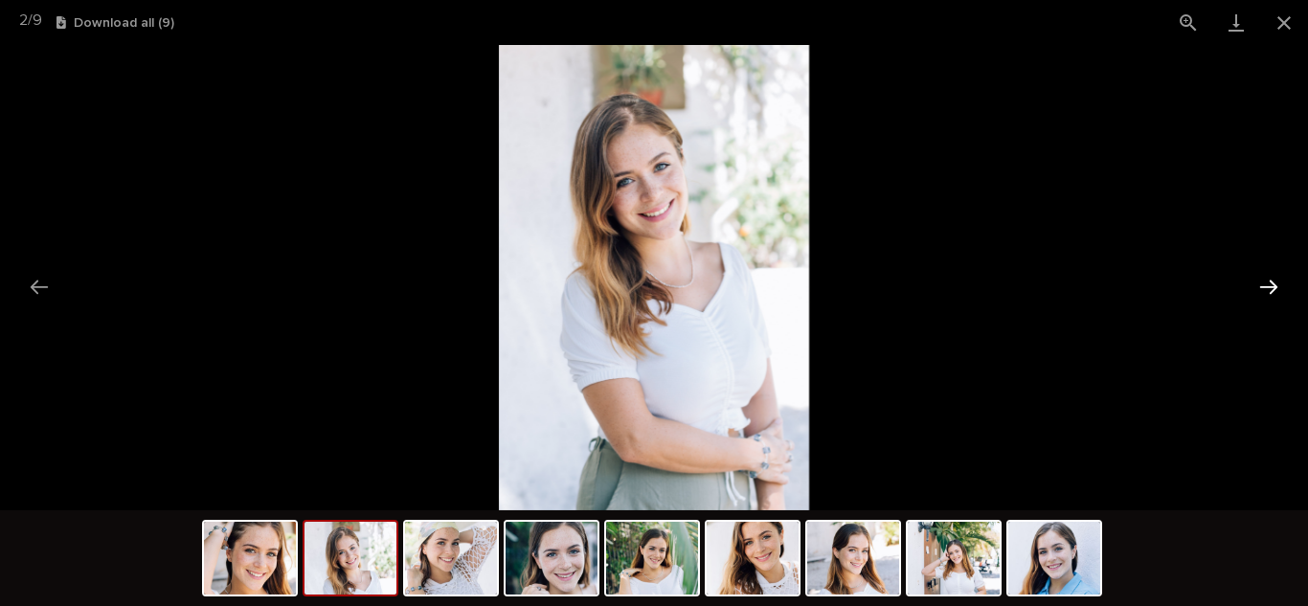
click at [1262, 282] on button "Next slide" at bounding box center [1269, 286] width 40 height 37
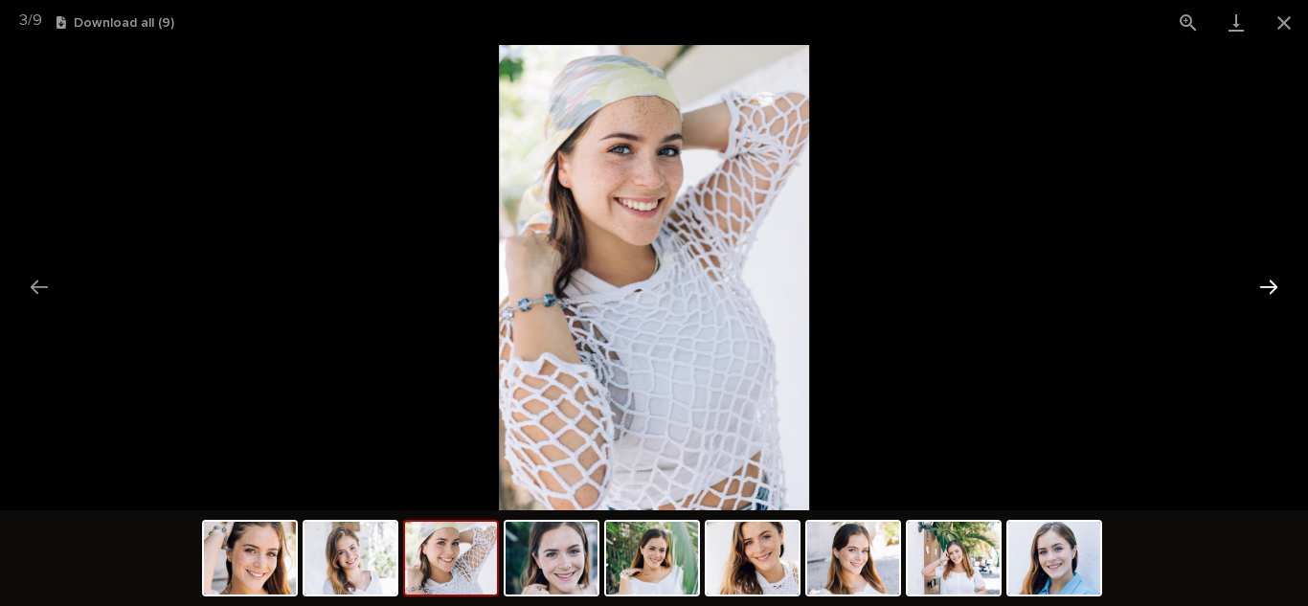
click at [1262, 282] on button "Next slide" at bounding box center [1269, 286] width 40 height 37
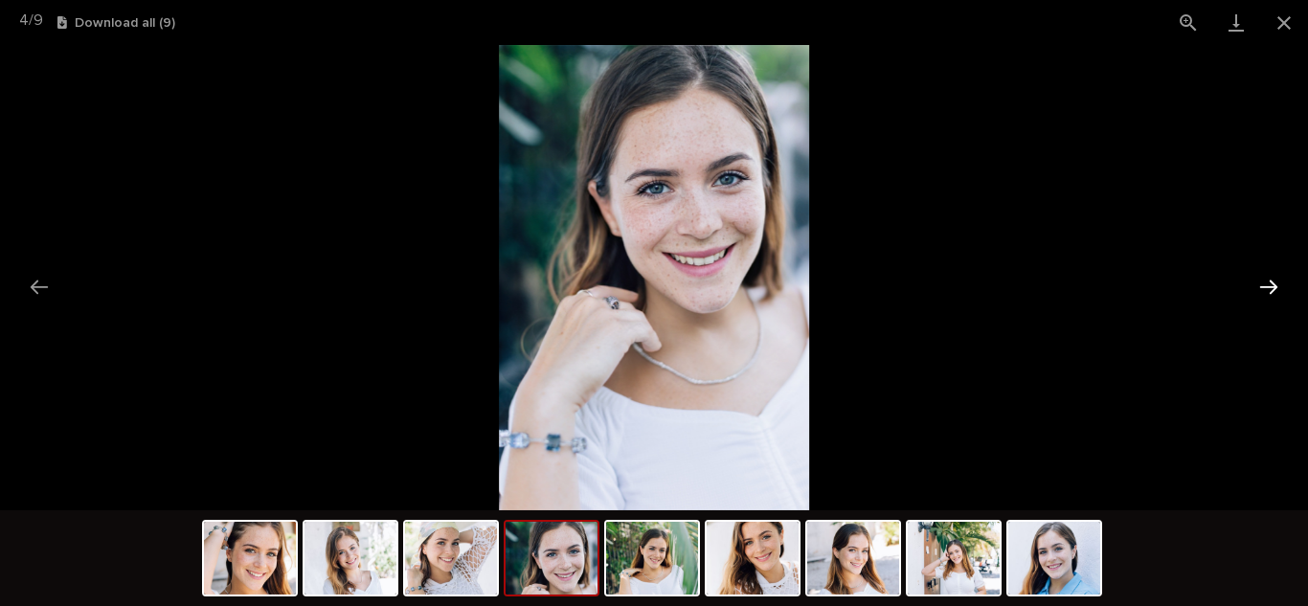
click at [1262, 282] on button "Next slide" at bounding box center [1269, 286] width 40 height 37
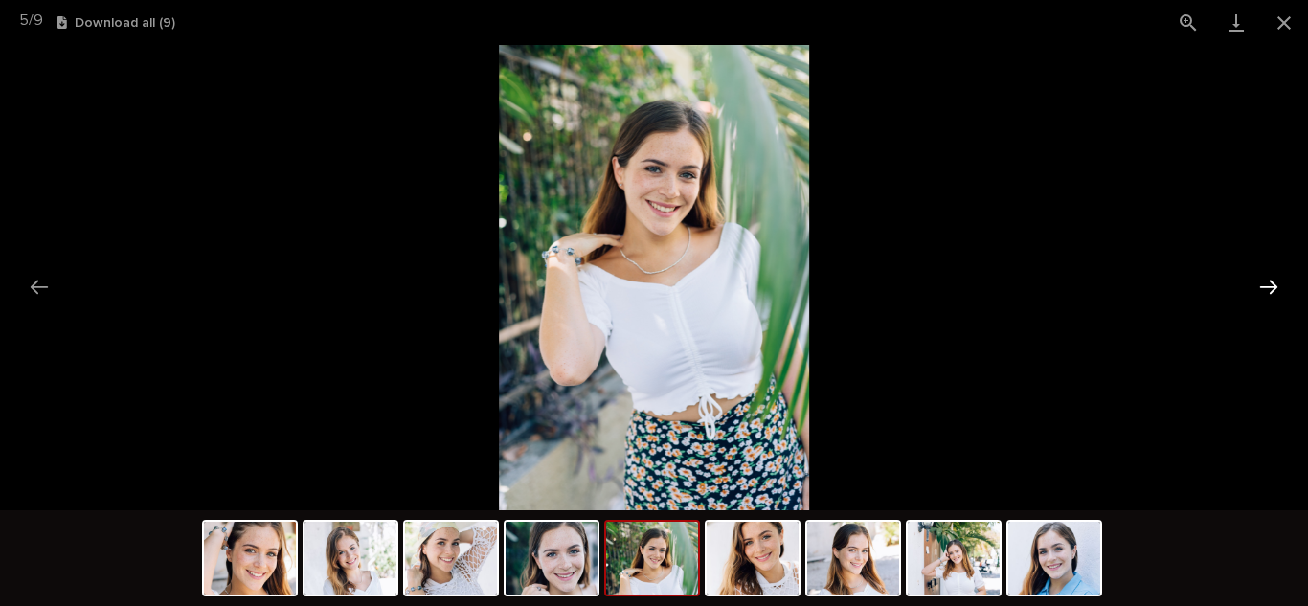
click at [1262, 282] on button "Next slide" at bounding box center [1269, 286] width 40 height 37
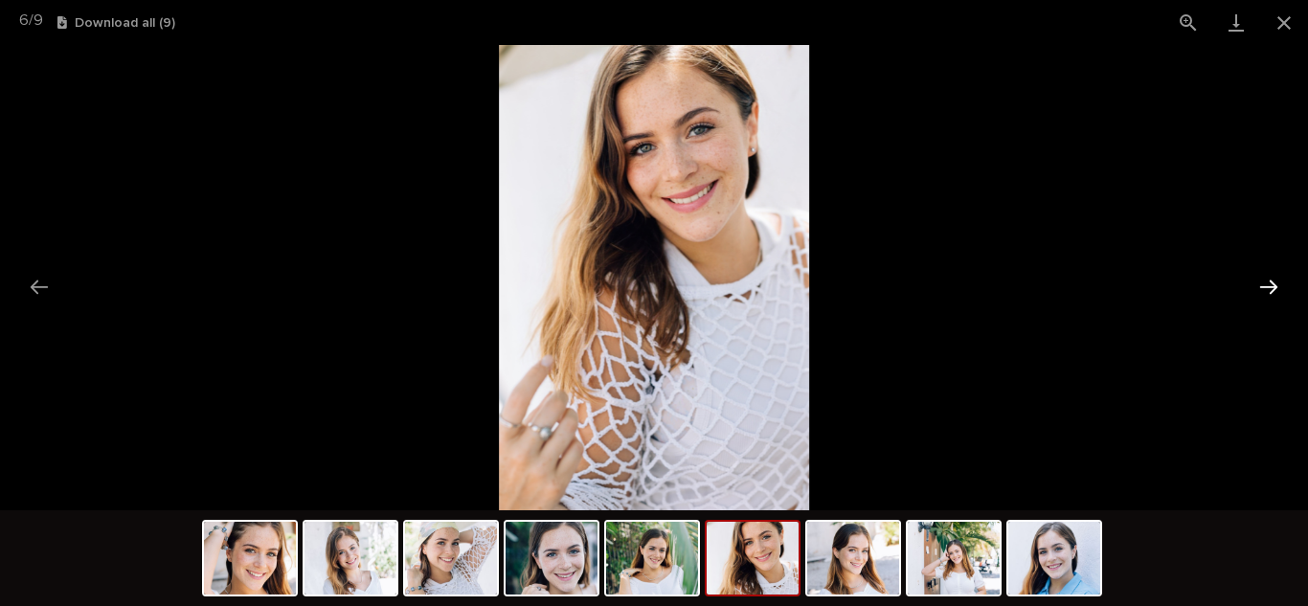
click at [1262, 282] on button "Next slide" at bounding box center [1269, 286] width 40 height 37
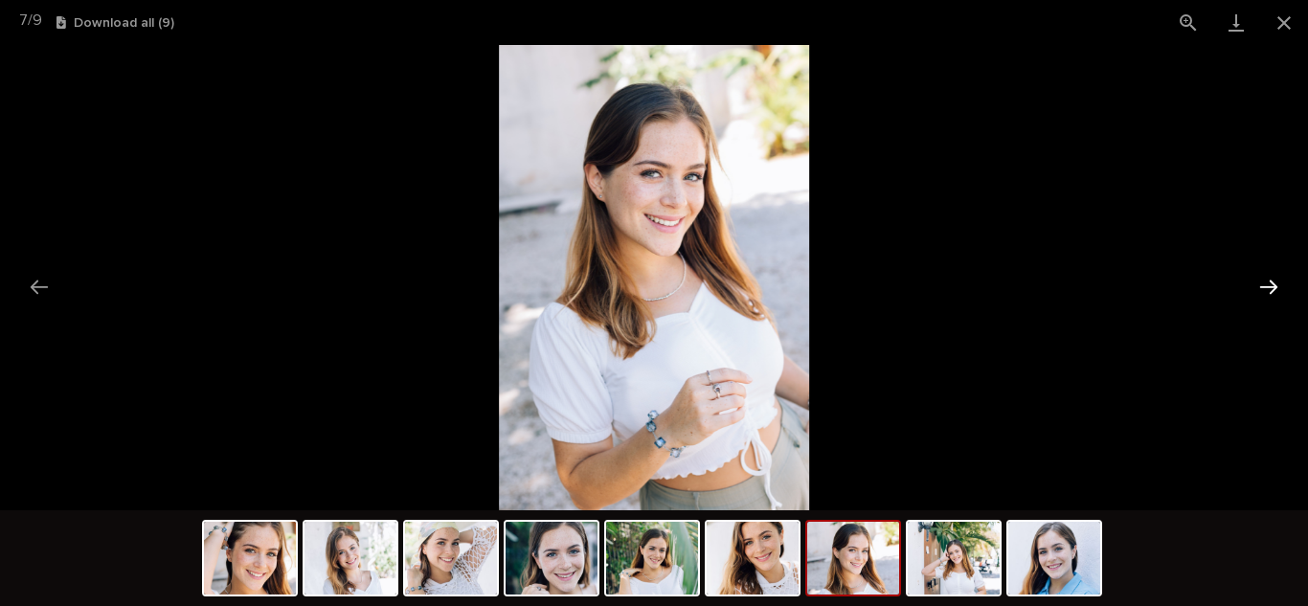
click at [1262, 282] on button "Next slide" at bounding box center [1269, 286] width 40 height 37
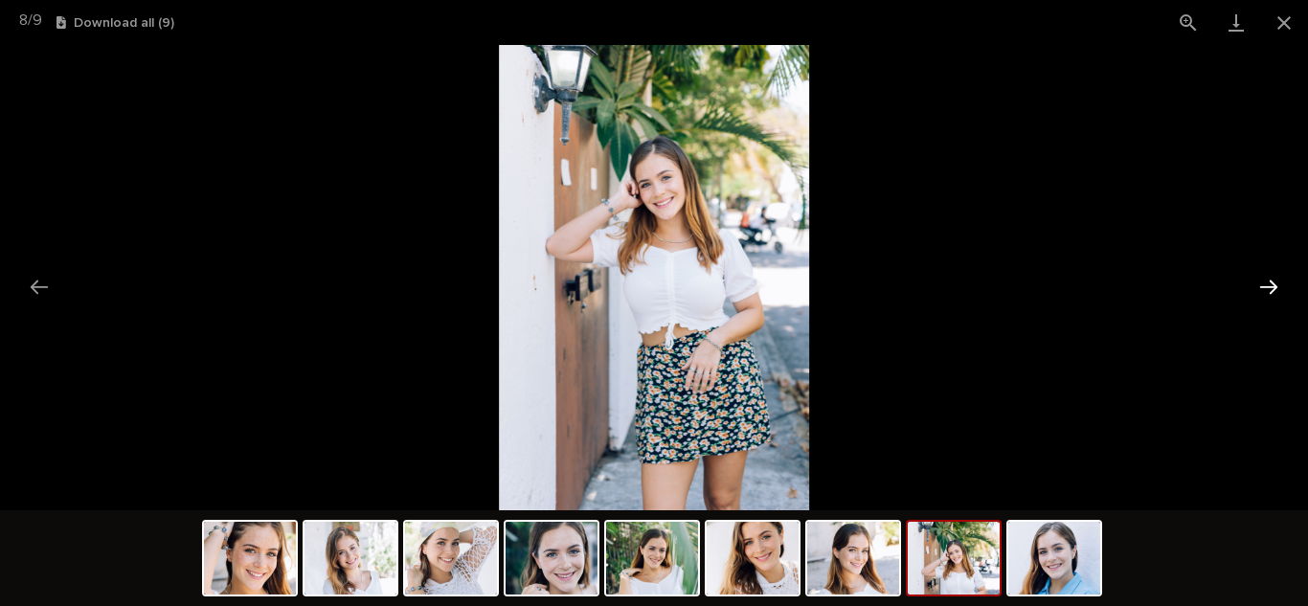
click at [1262, 282] on button "Next slide" at bounding box center [1269, 286] width 40 height 37
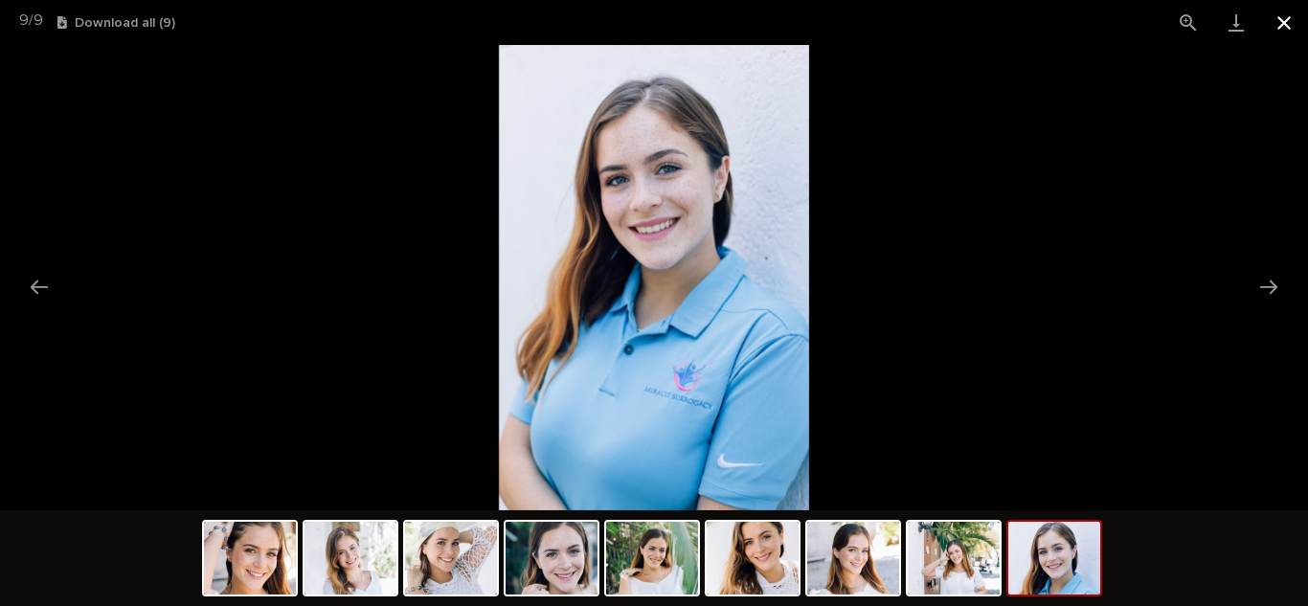
click at [1281, 22] on button "Close gallery" at bounding box center [1284, 22] width 48 height 45
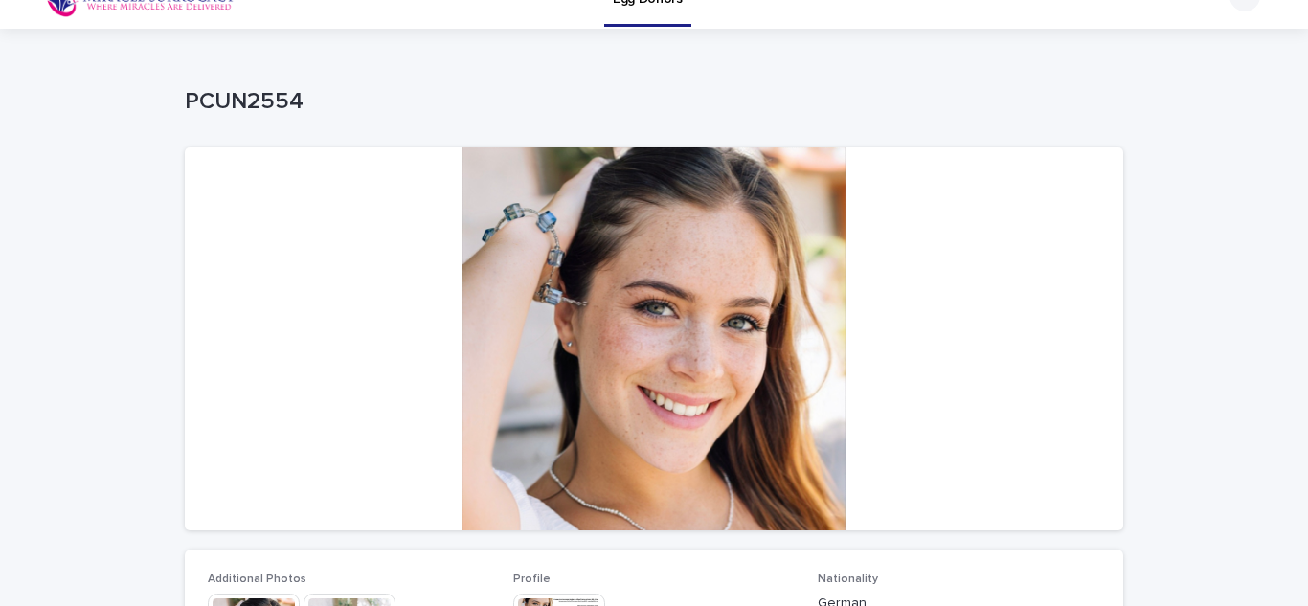
scroll to position [0, 0]
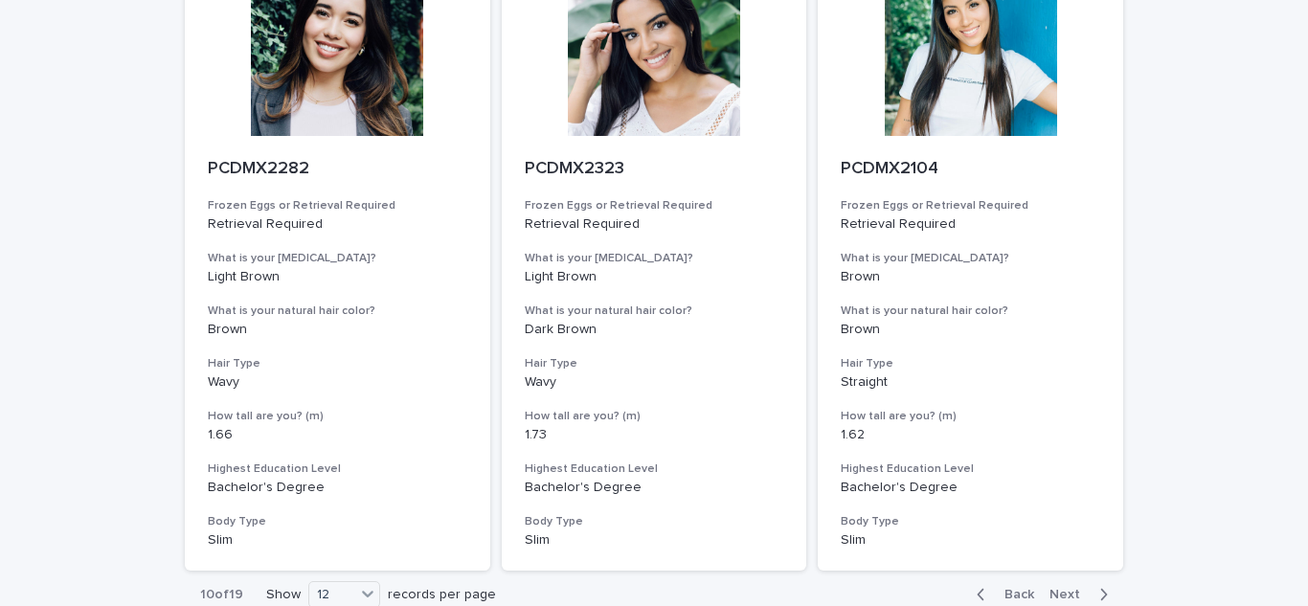
scroll to position [2256, 0]
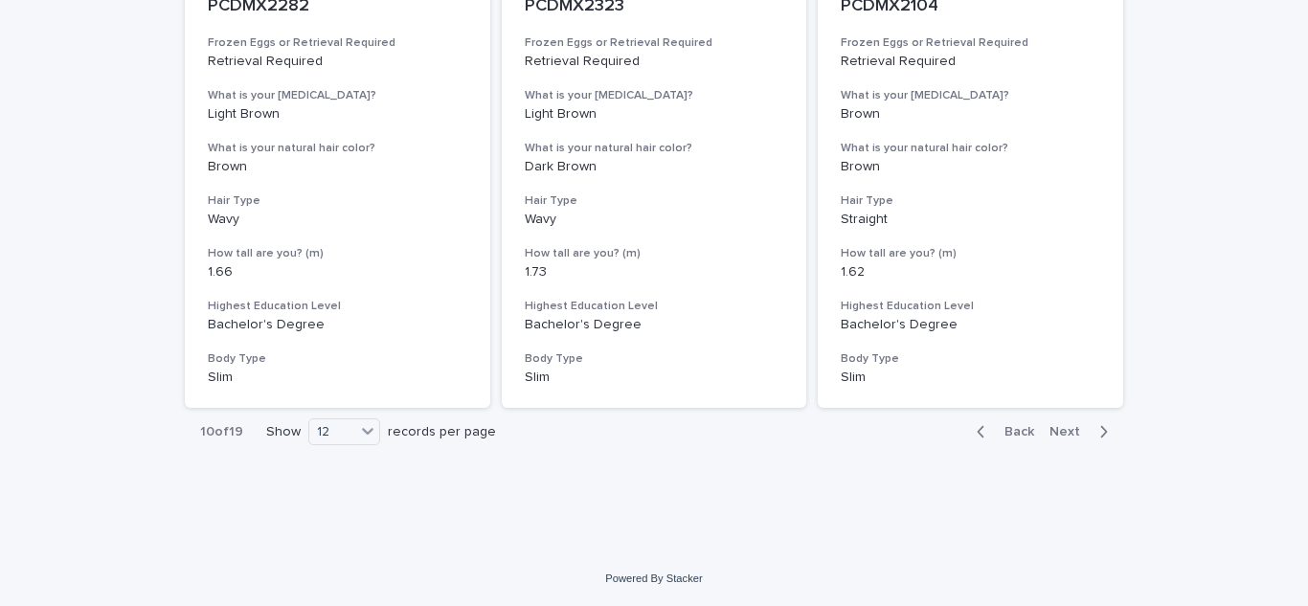
click at [1062, 429] on span "Next" at bounding box center [1070, 431] width 42 height 13
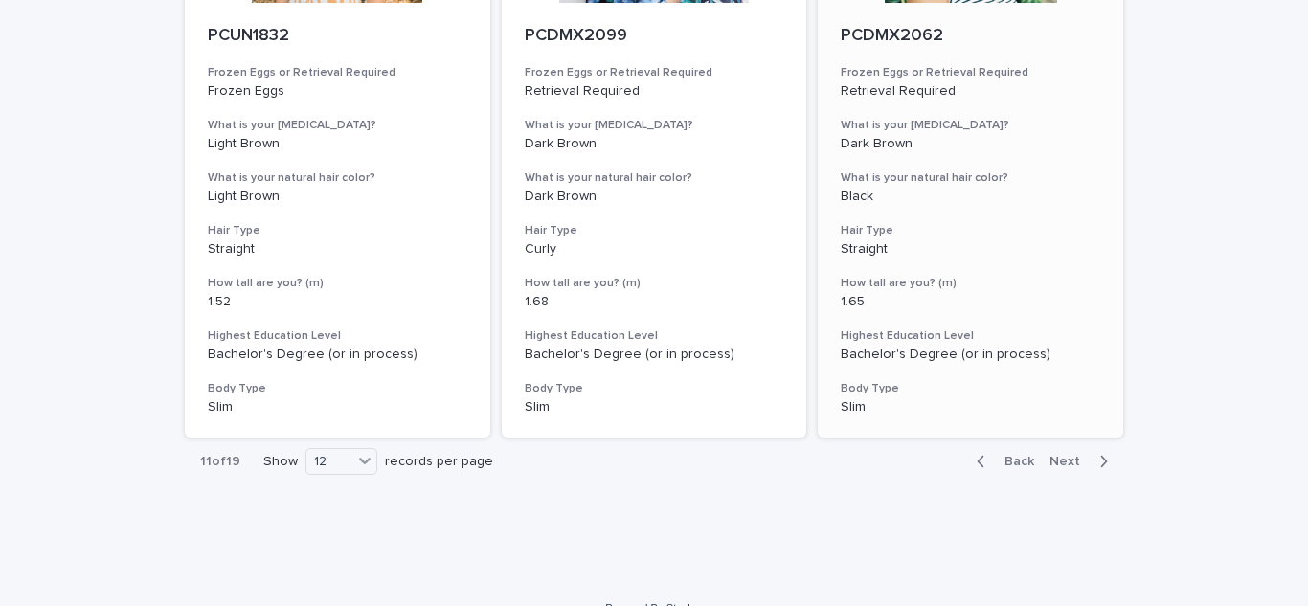
scroll to position [2256, 0]
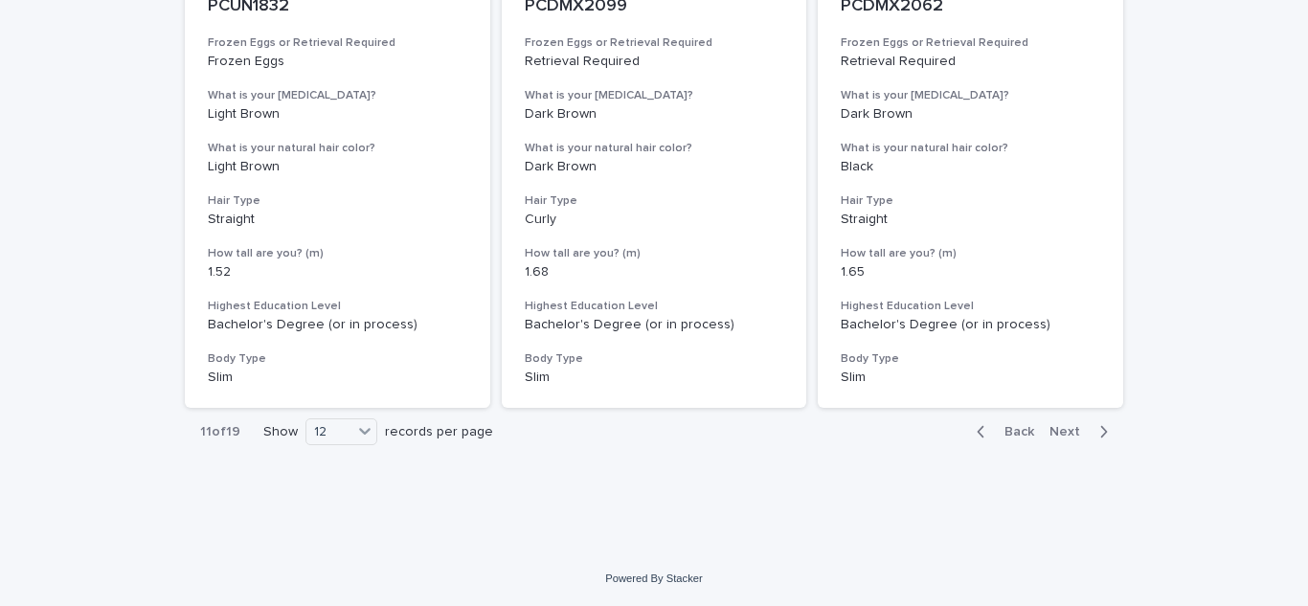
click at [1063, 431] on span "Next" at bounding box center [1070, 431] width 42 height 13
click at [1068, 430] on span "Next" at bounding box center [1070, 431] width 42 height 13
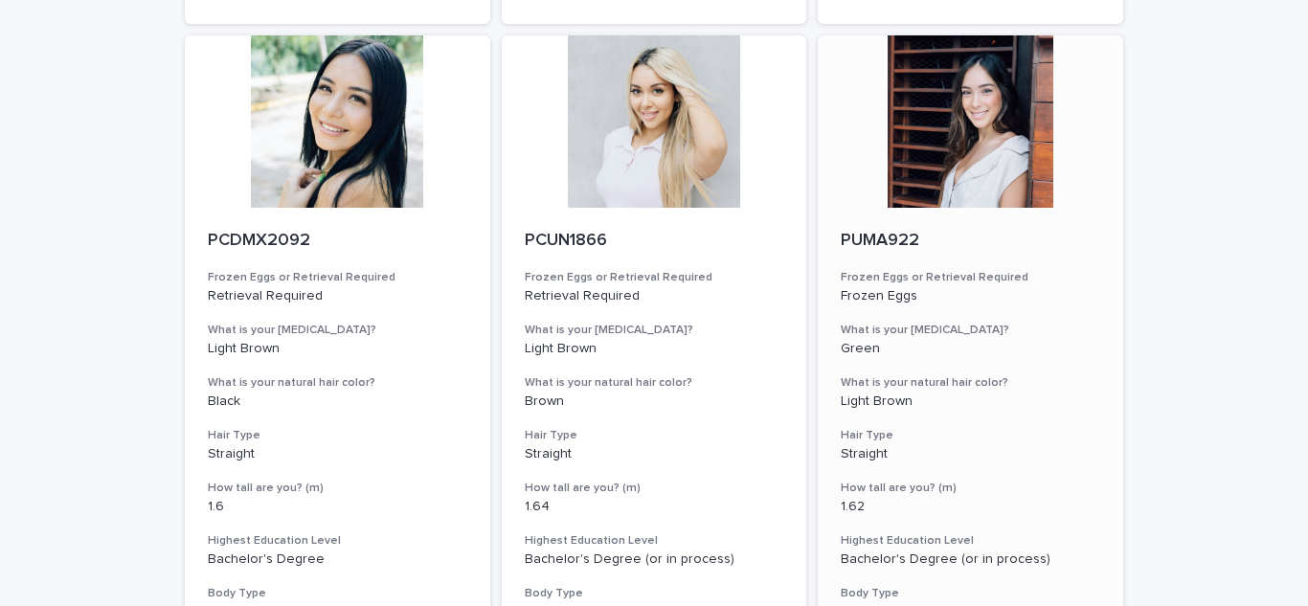
scroll to position [2256, 0]
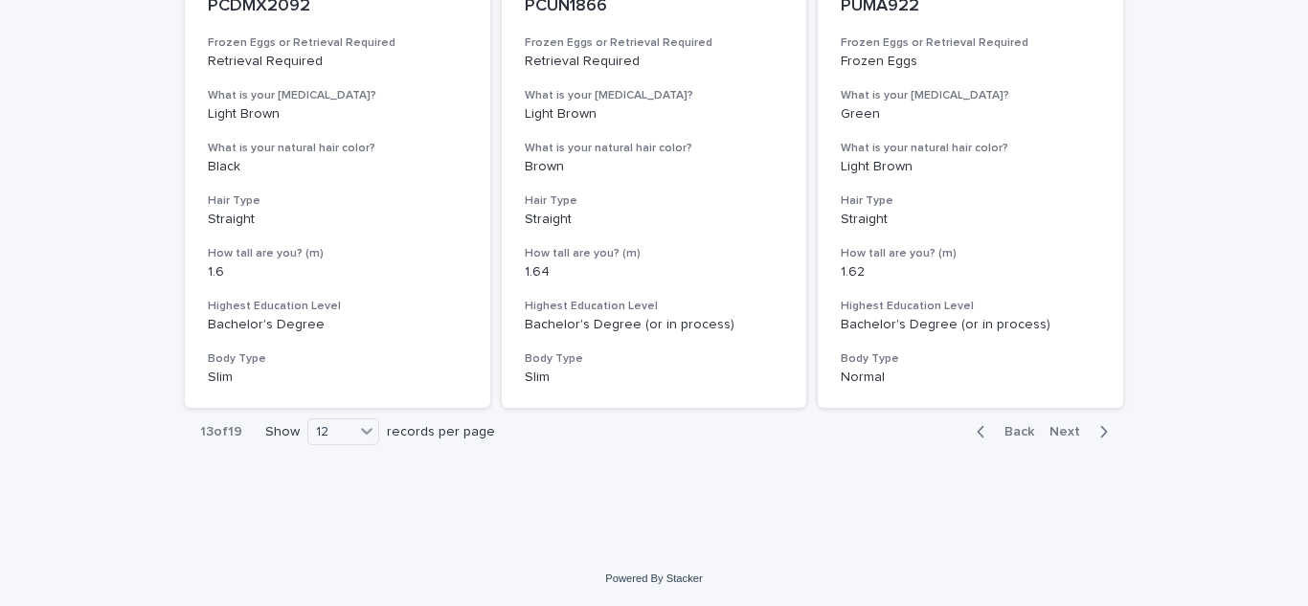
click at [1063, 427] on span "Next" at bounding box center [1070, 431] width 42 height 13
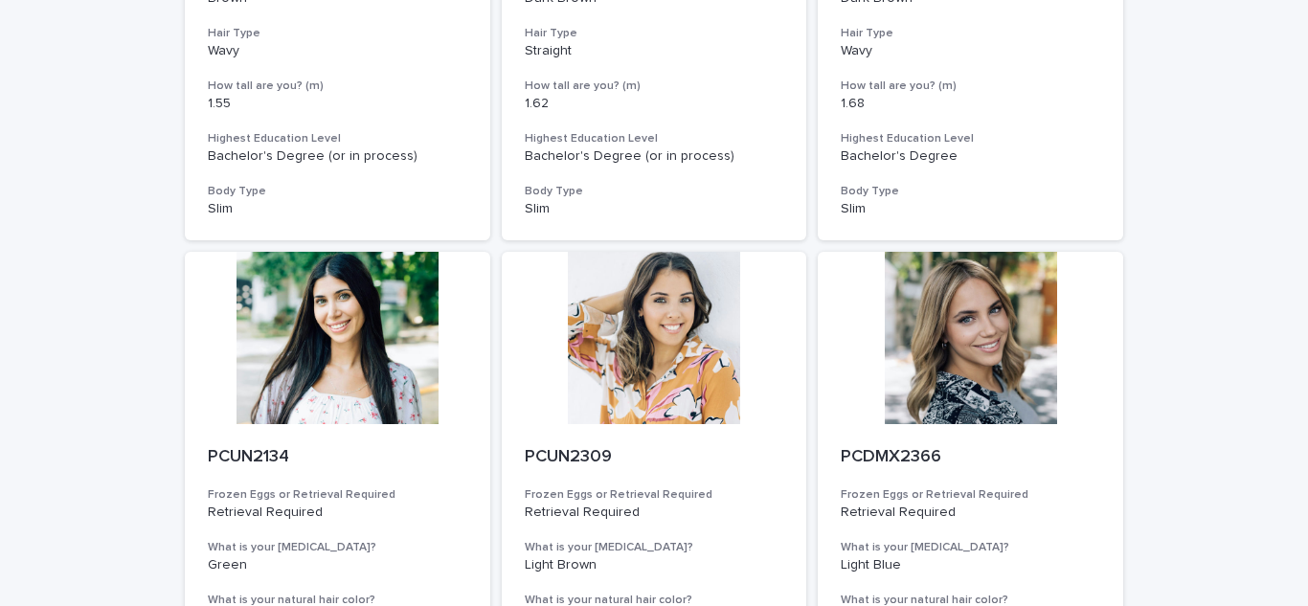
scroll to position [1184, 0]
click at [926, 325] on div at bounding box center [970, 339] width 305 height 172
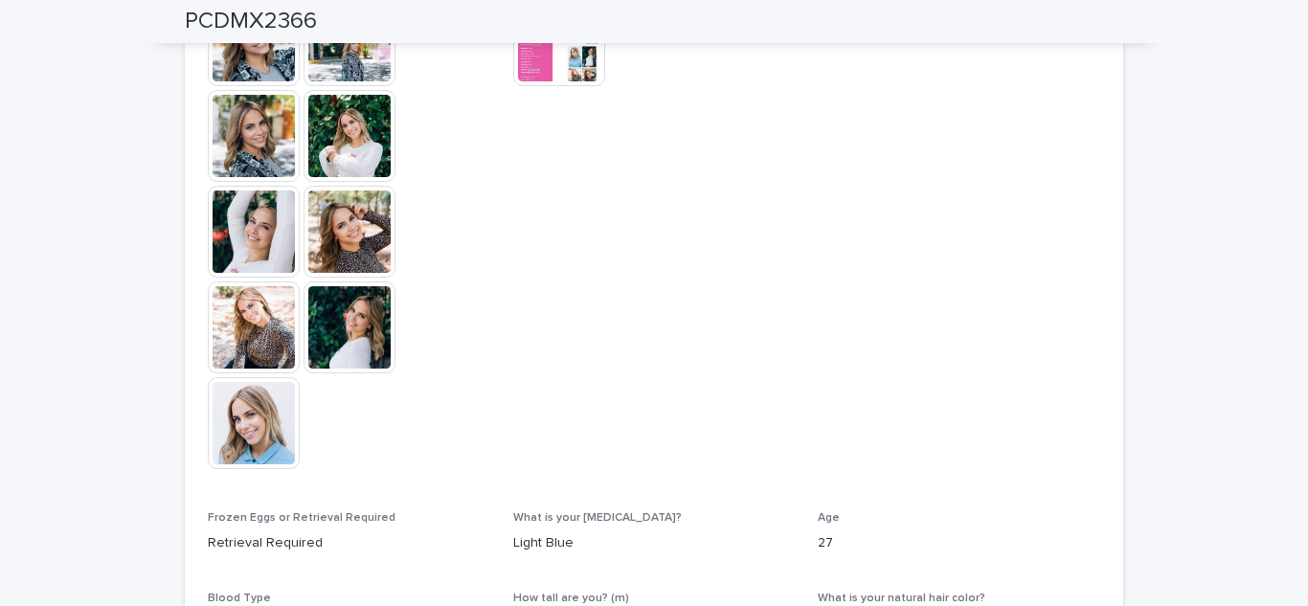
scroll to position [639, 0]
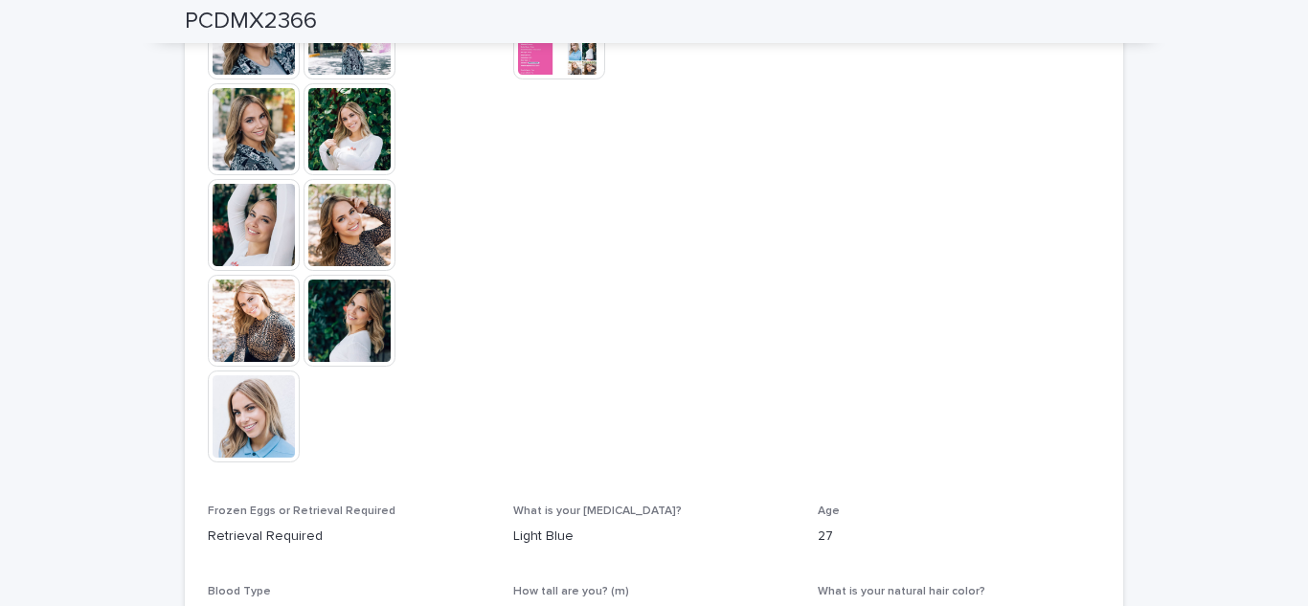
click at [265, 398] on img at bounding box center [254, 417] width 92 height 92
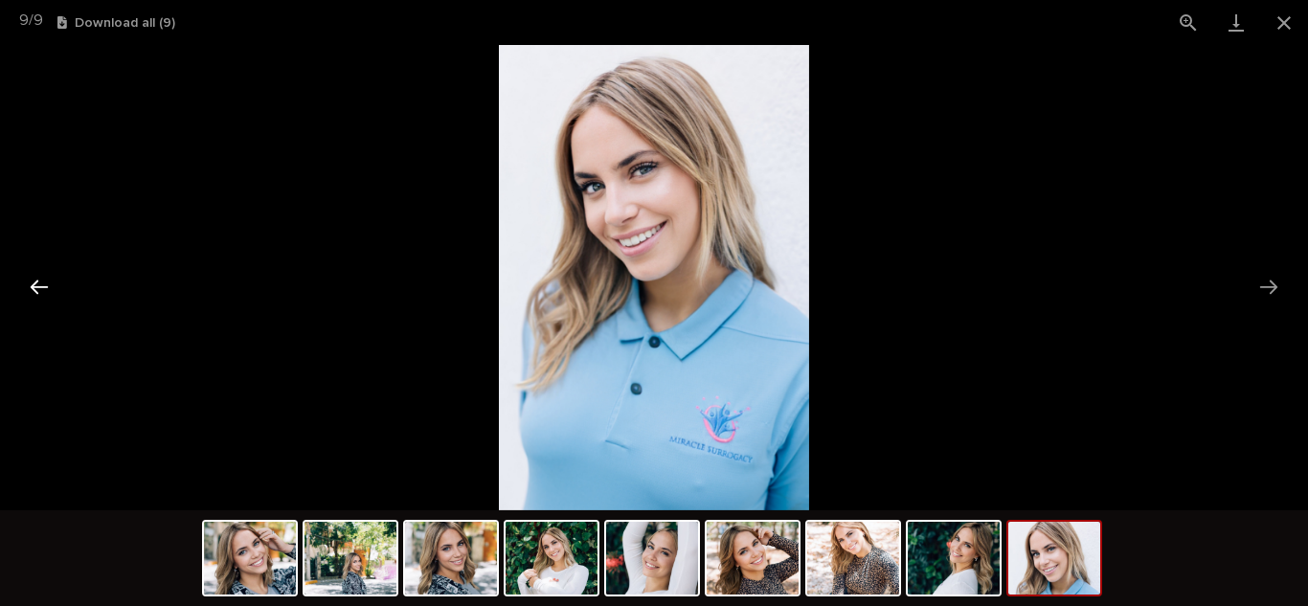
click at [33, 291] on button "Previous slide" at bounding box center [39, 286] width 40 height 37
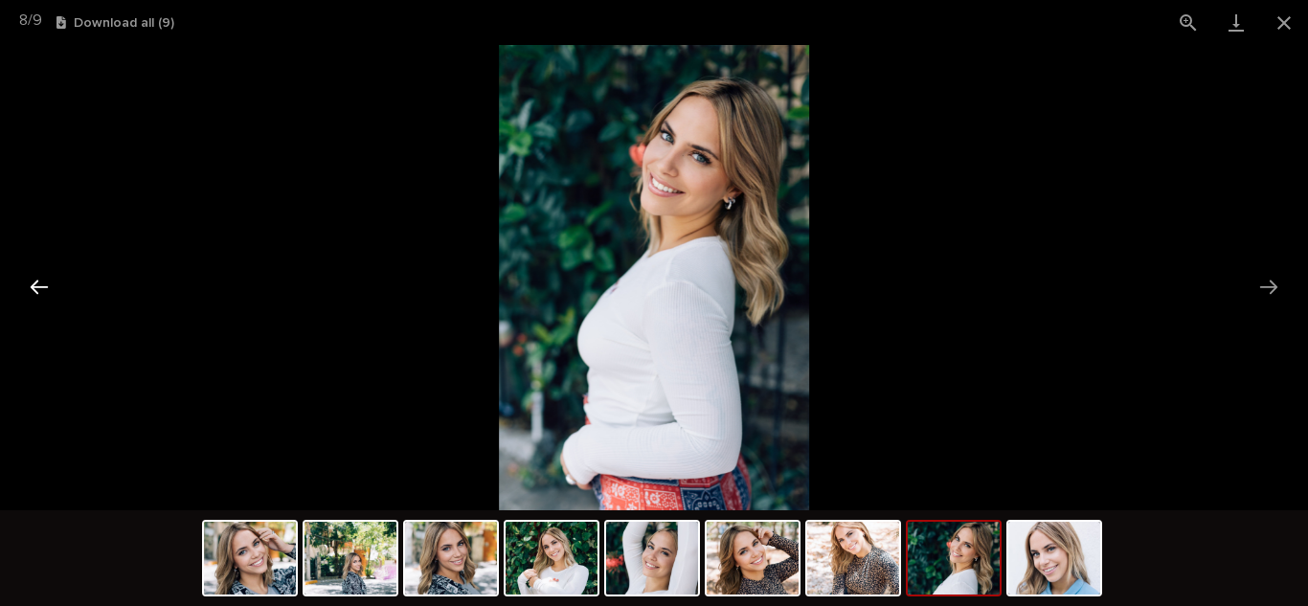
click at [33, 291] on button "Previous slide" at bounding box center [39, 286] width 40 height 37
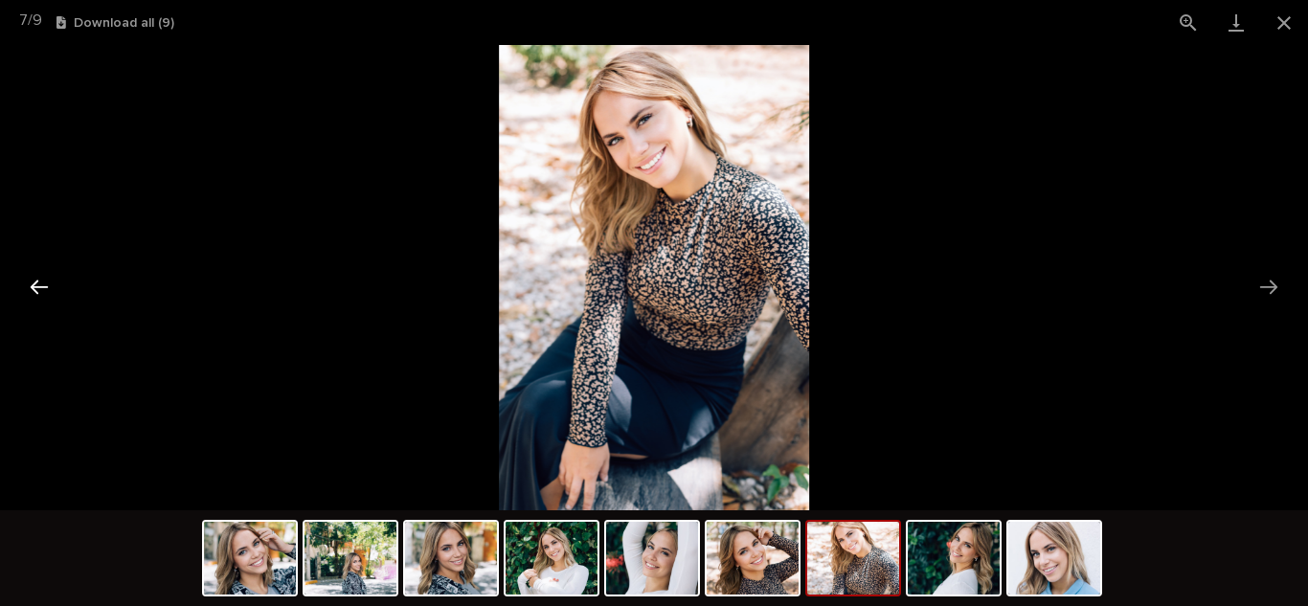
click at [33, 291] on button "Previous slide" at bounding box center [39, 286] width 40 height 37
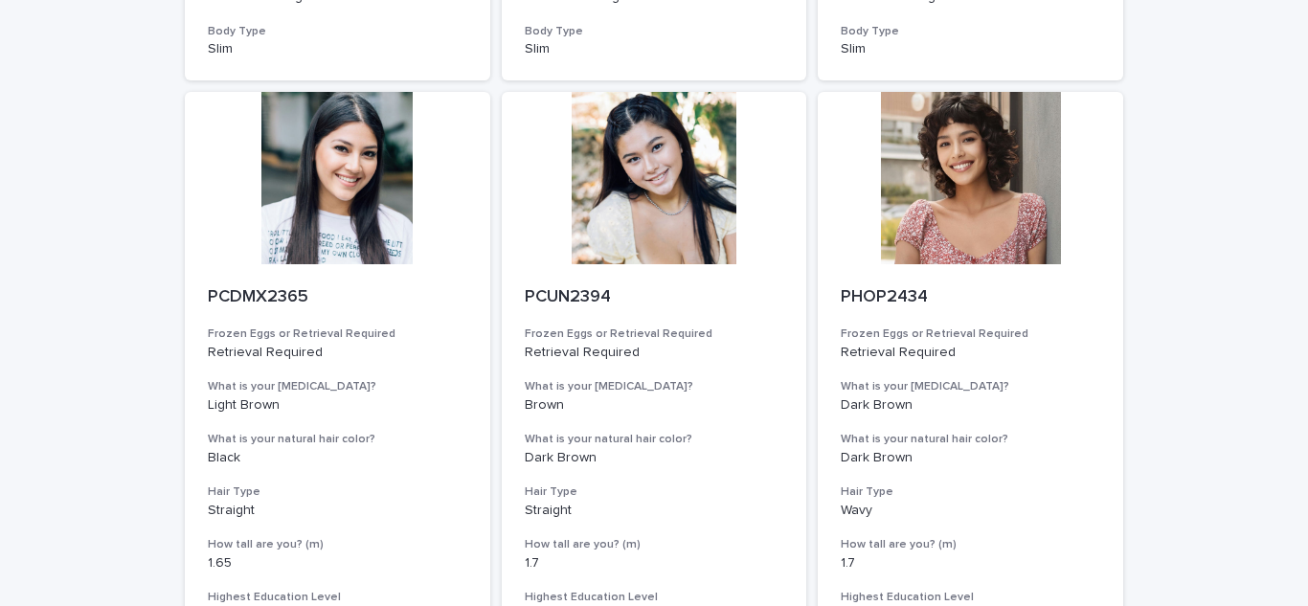
scroll to position [2256, 0]
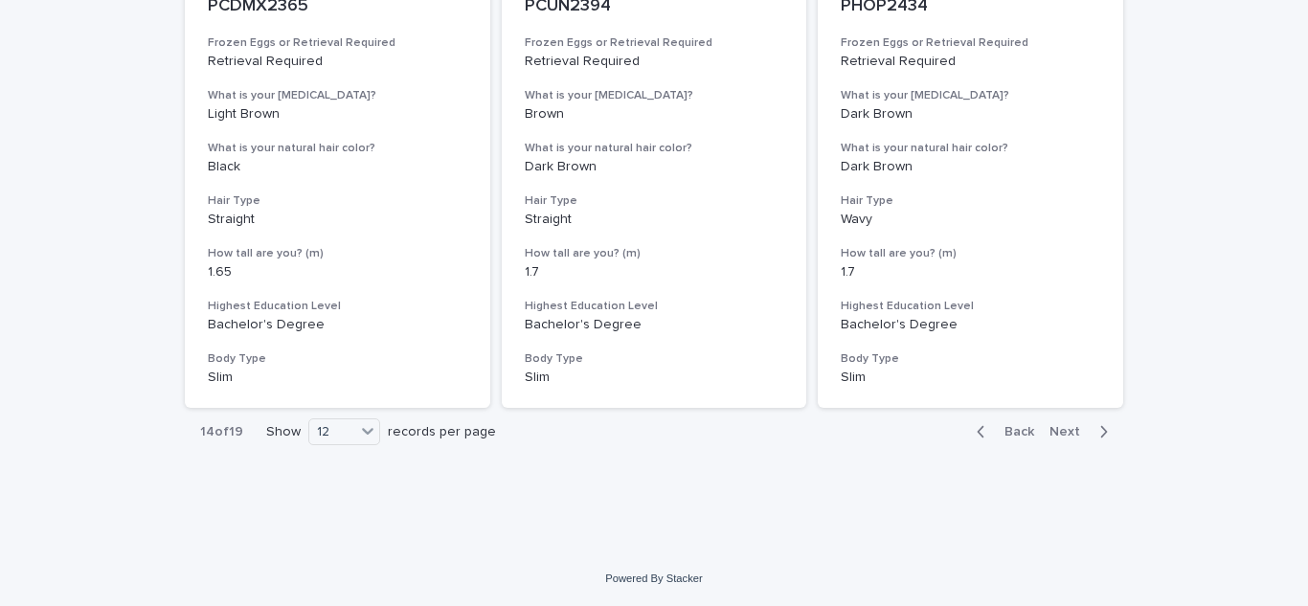
click at [1061, 435] on span "Next" at bounding box center [1070, 431] width 42 height 13
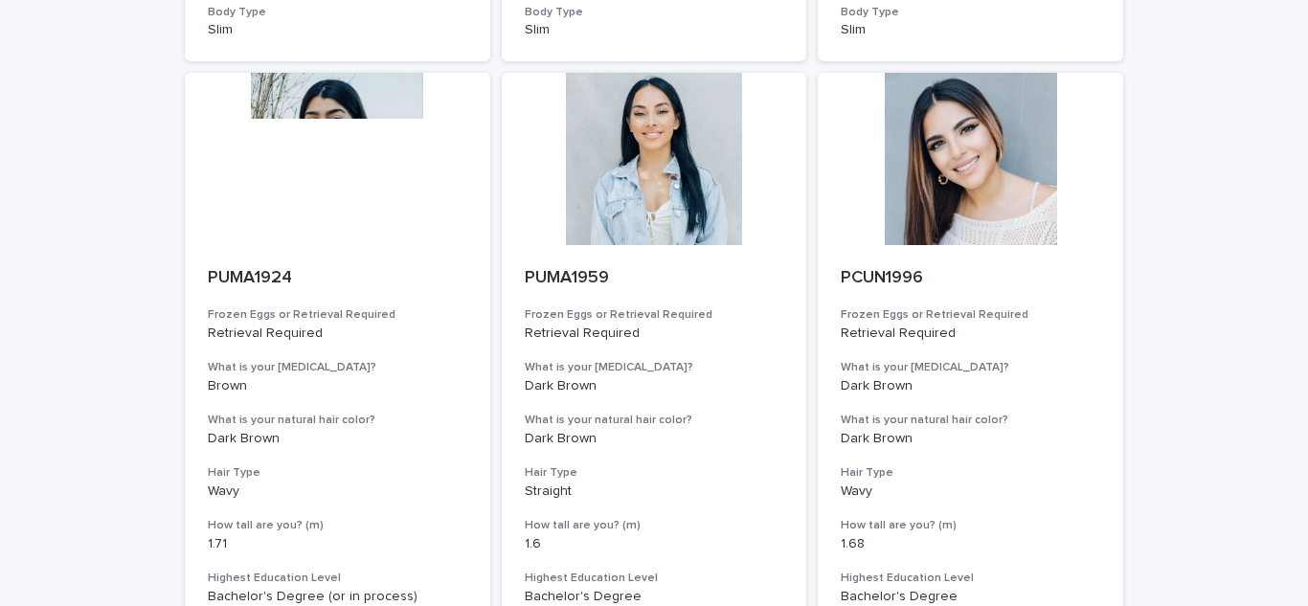
scroll to position [2256, 0]
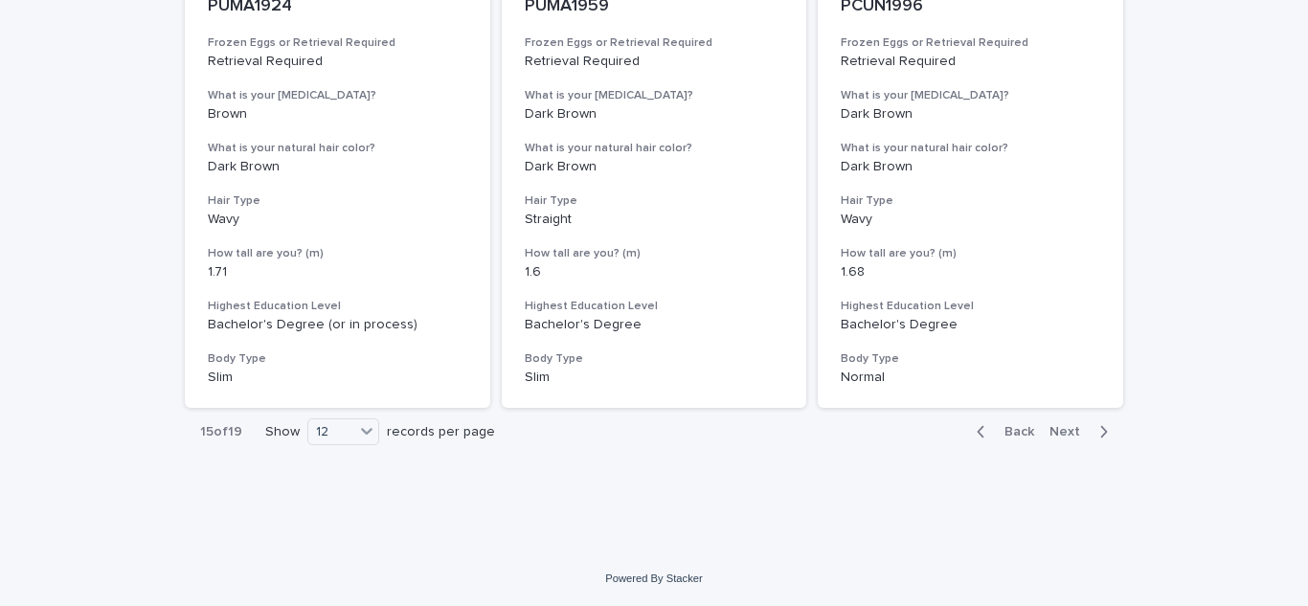
click at [1078, 437] on span "Next" at bounding box center [1070, 431] width 42 height 13
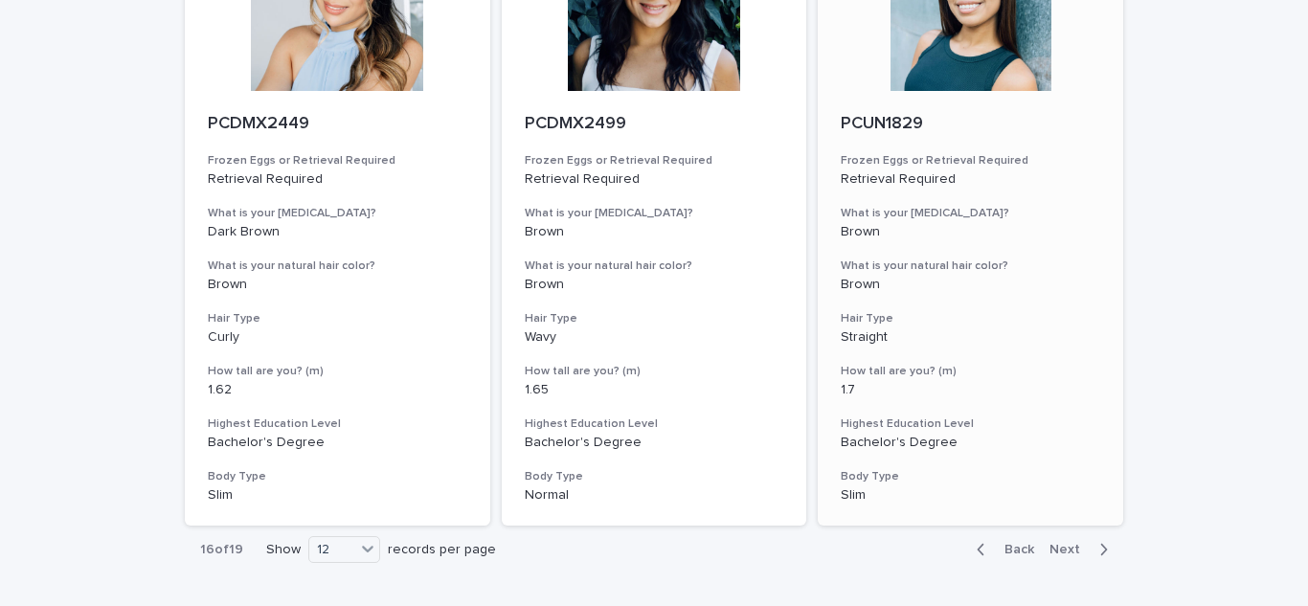
scroll to position [2256, 0]
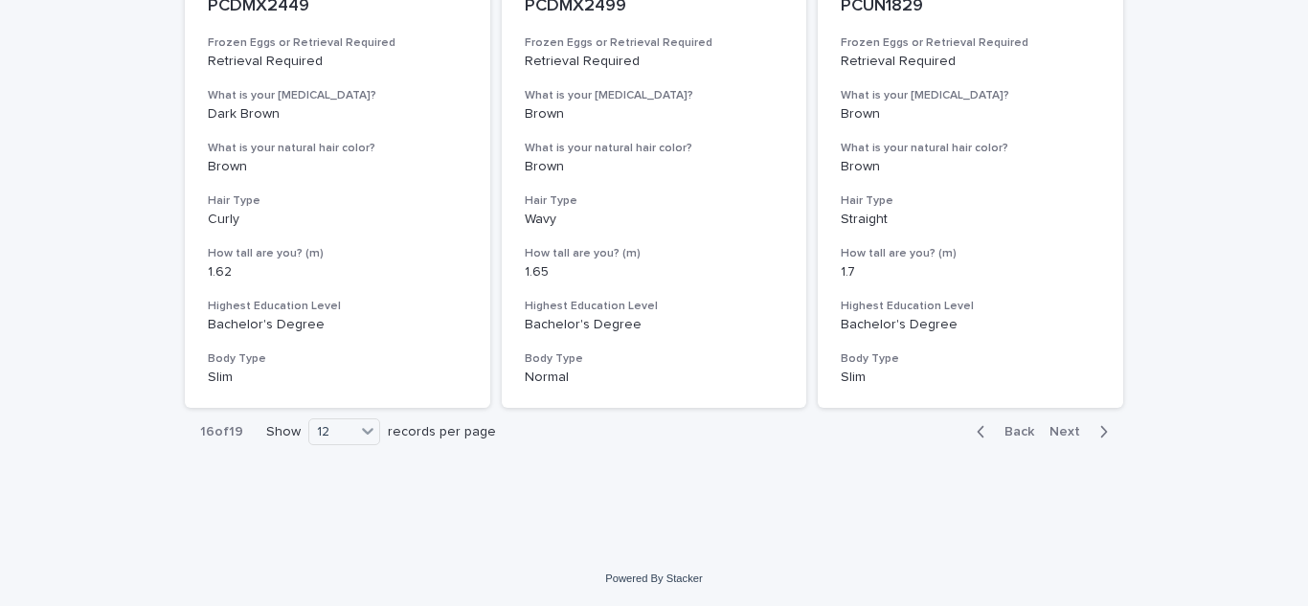
click at [1055, 430] on span "Next" at bounding box center [1070, 431] width 42 height 13
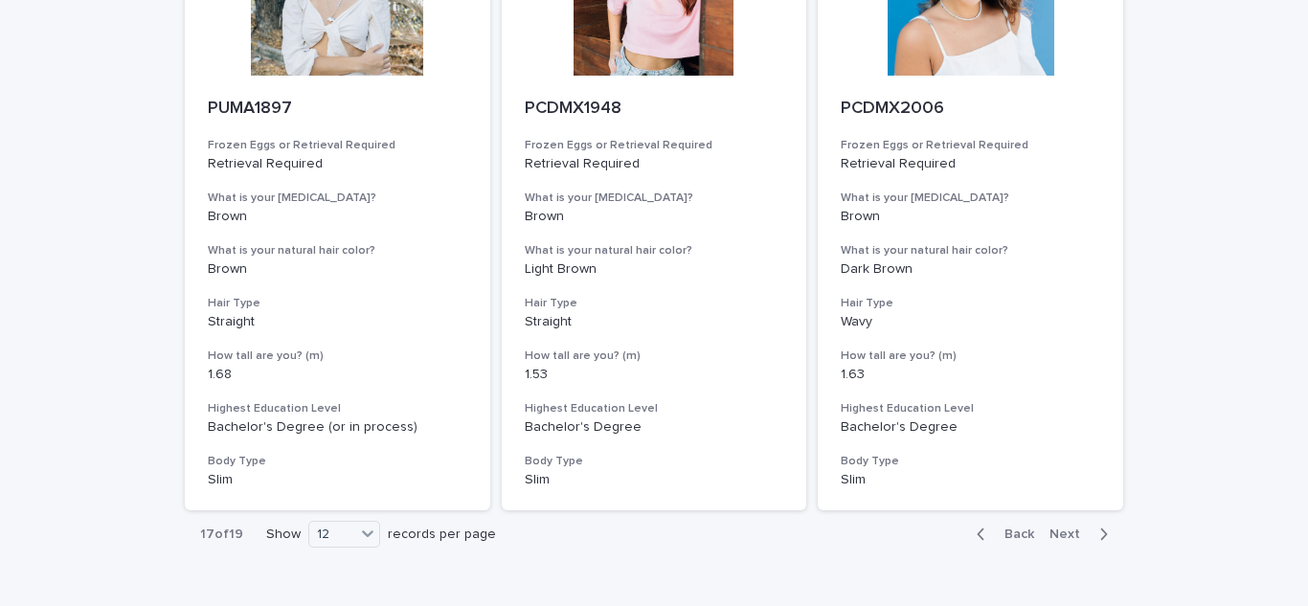
scroll to position [2256, 0]
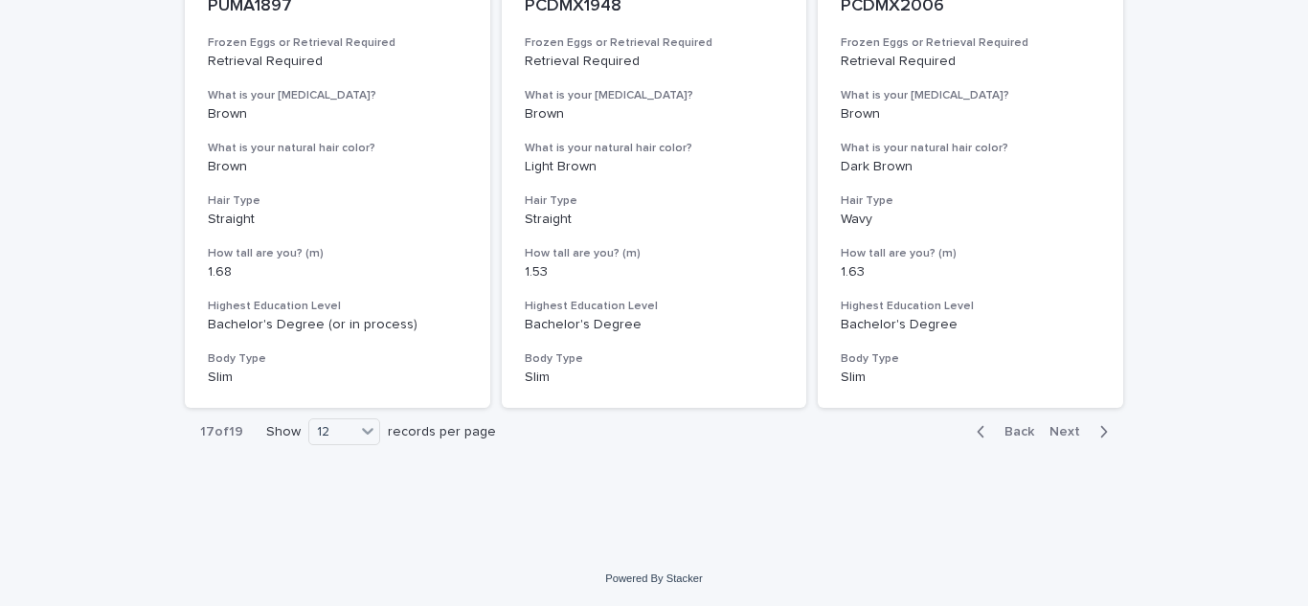
click at [1075, 432] on span "Next" at bounding box center [1070, 431] width 42 height 13
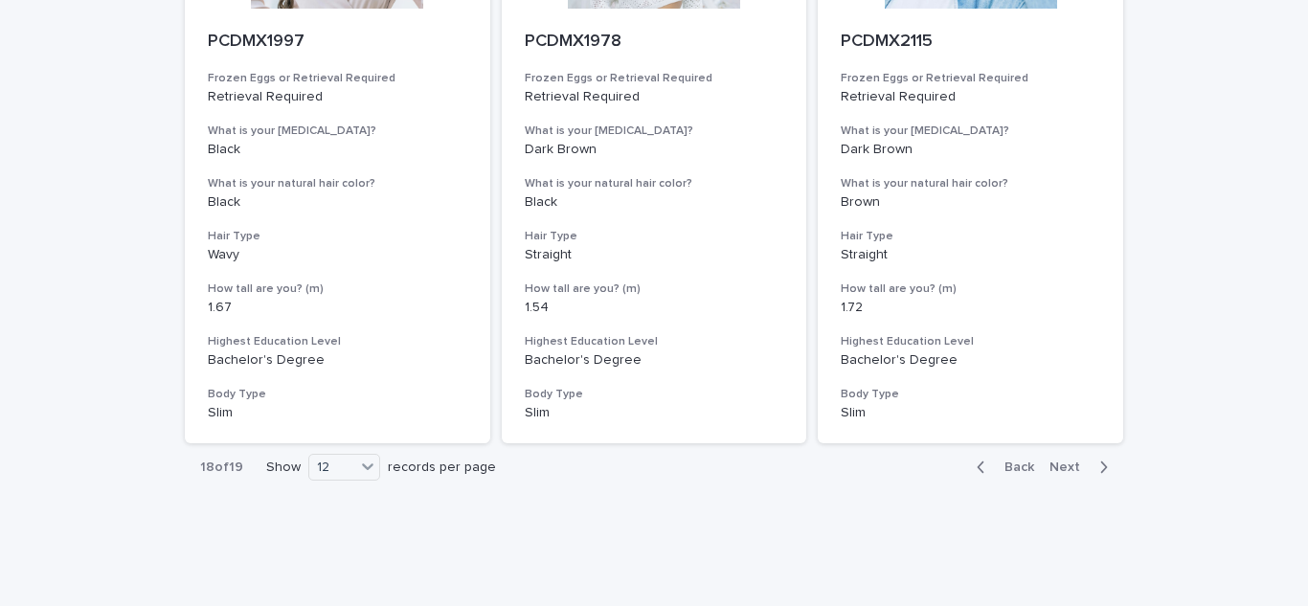
scroll to position [2256, 0]
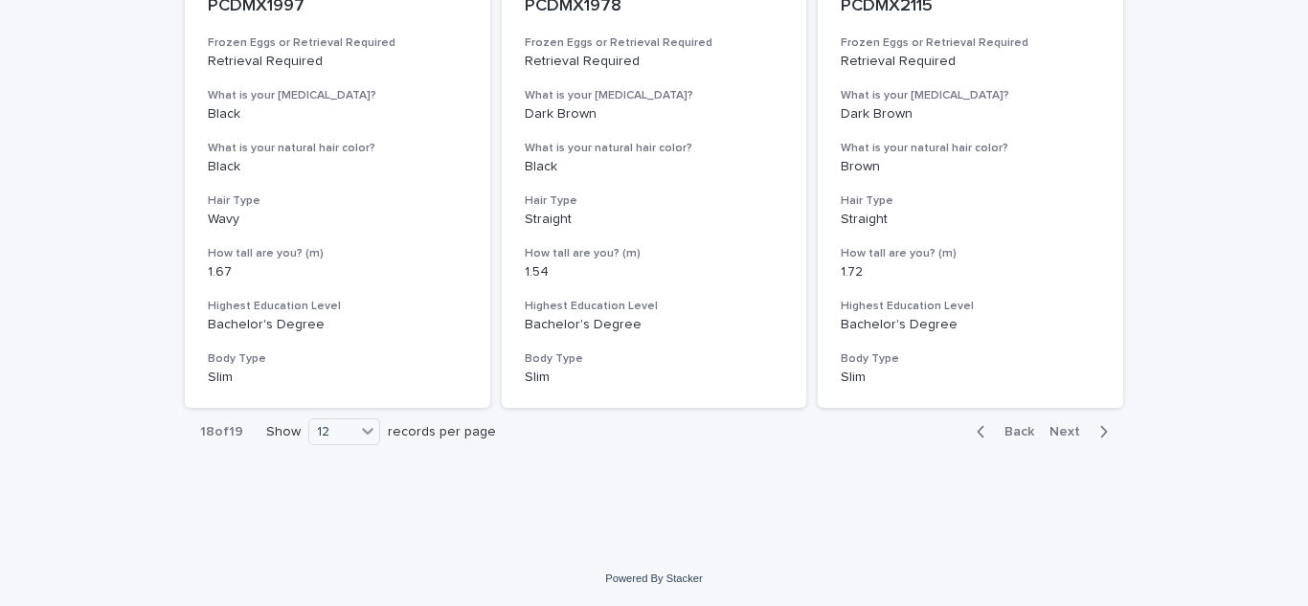
click at [1058, 434] on span "Next" at bounding box center [1070, 431] width 42 height 13
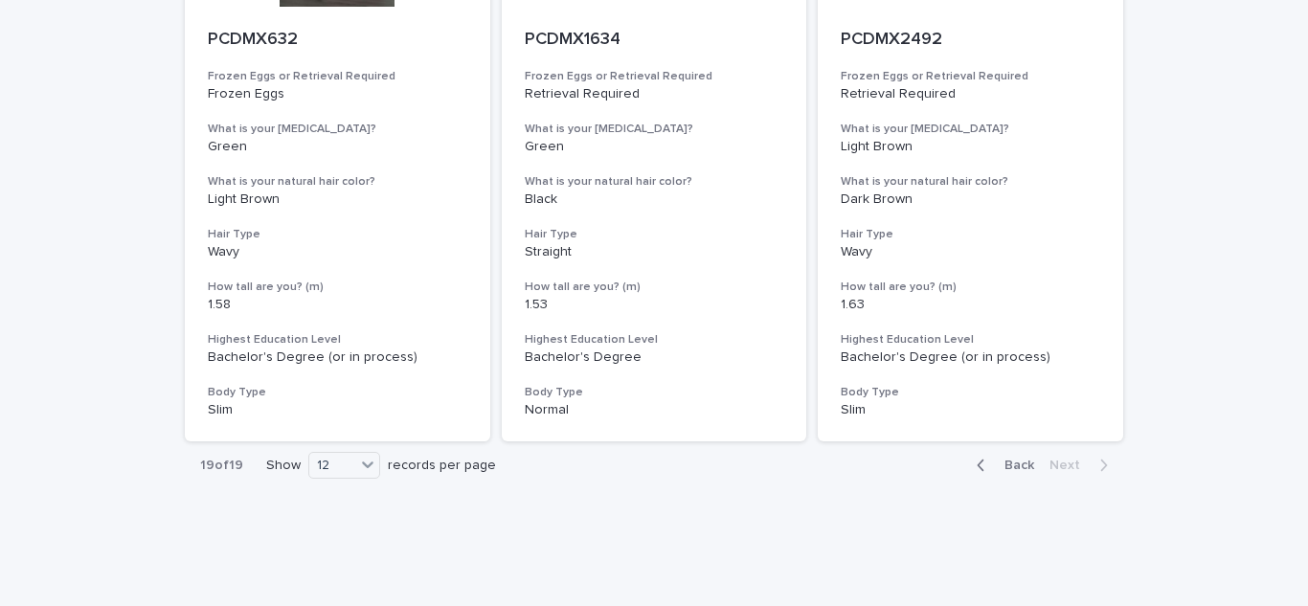
scroll to position [1018, 0]
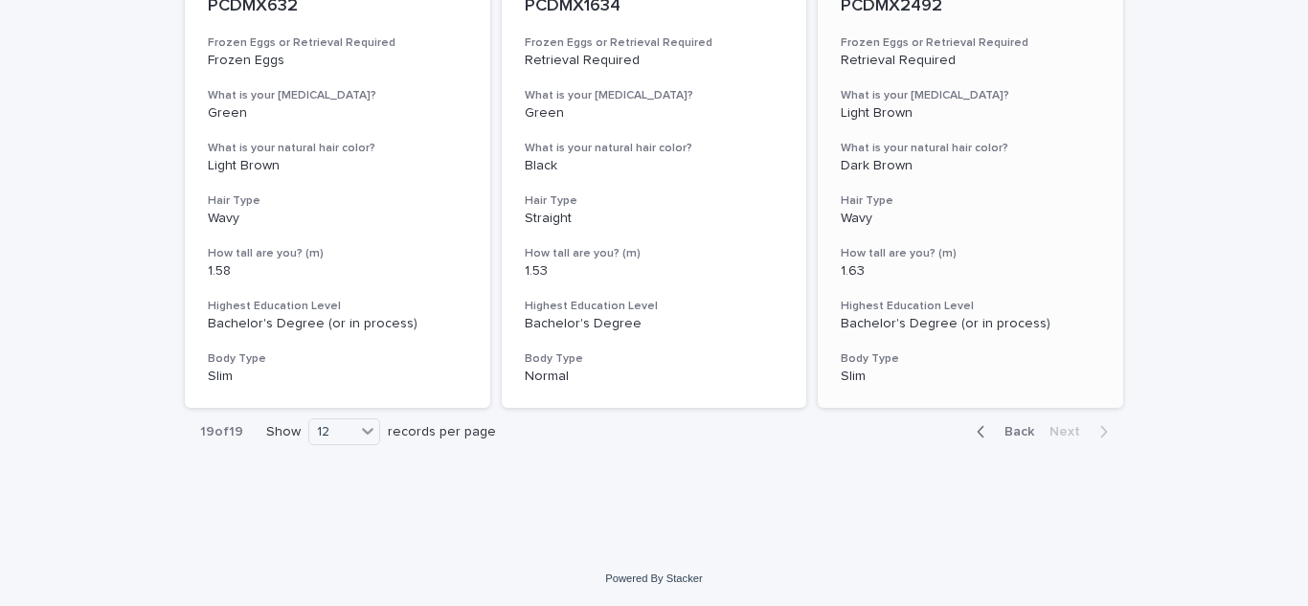
click at [853, 264] on p "1.63" at bounding box center [970, 271] width 259 height 16
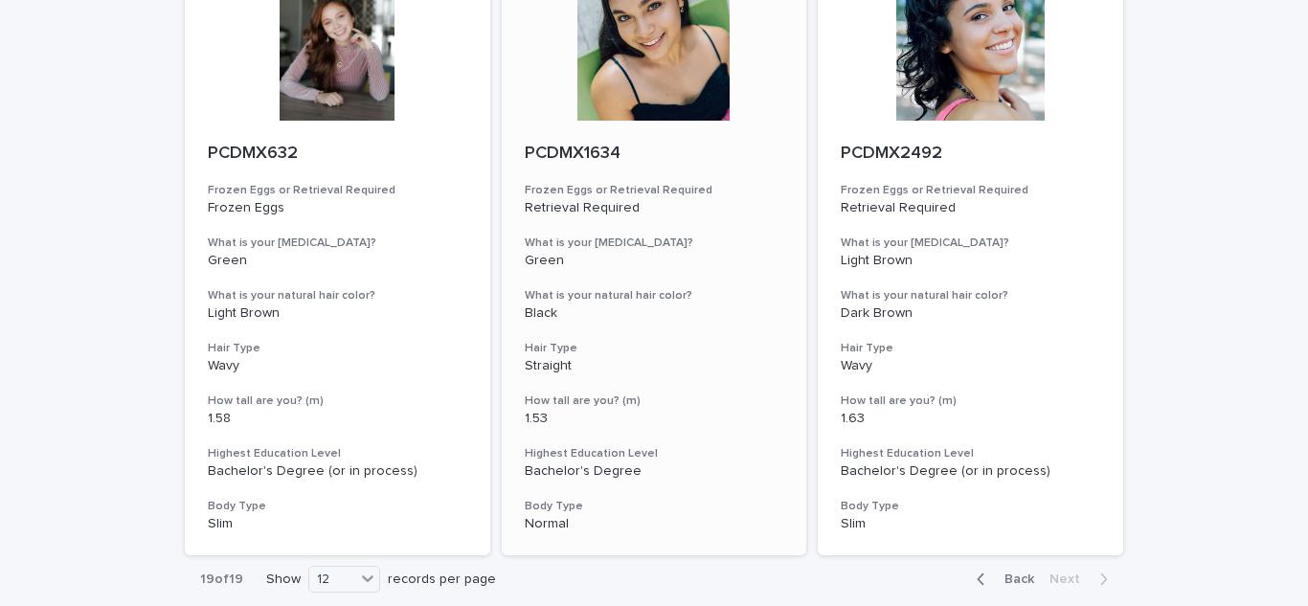
scroll to position [1018, 0]
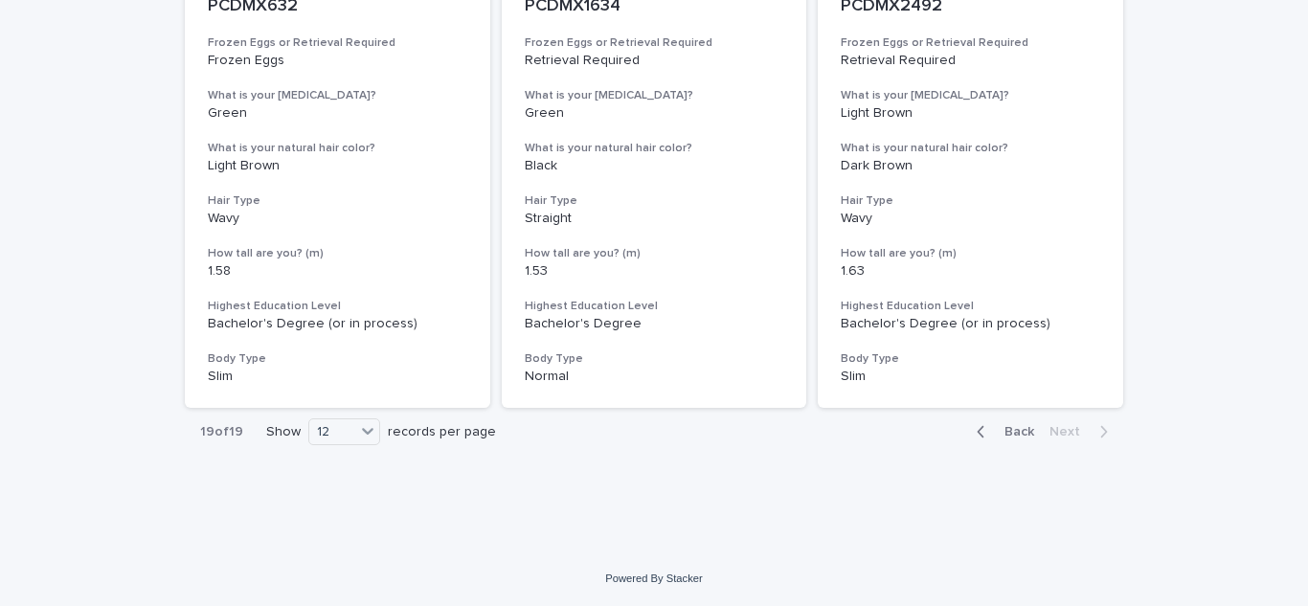
click at [1017, 434] on span "Back" at bounding box center [1013, 431] width 41 height 13
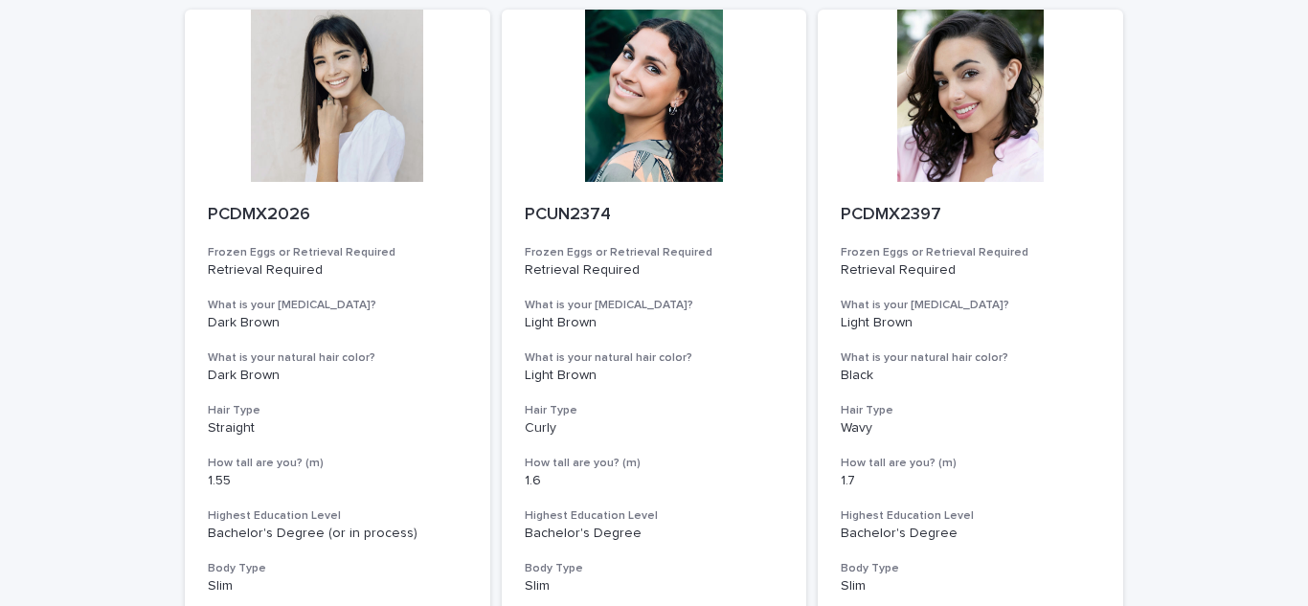
scroll to position [146, 0]
